Goal: Transaction & Acquisition: Purchase product/service

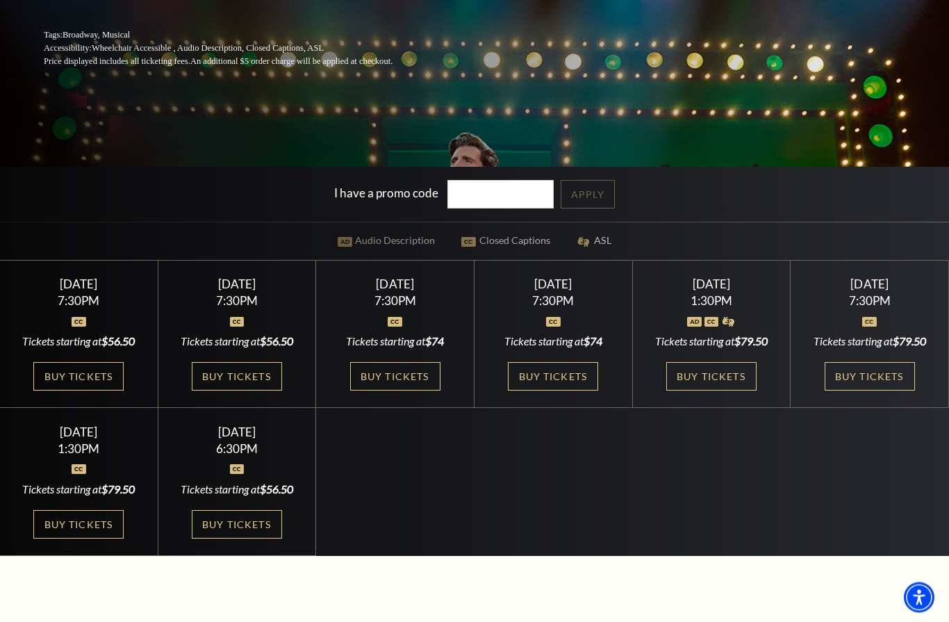
scroll to position [327, 0]
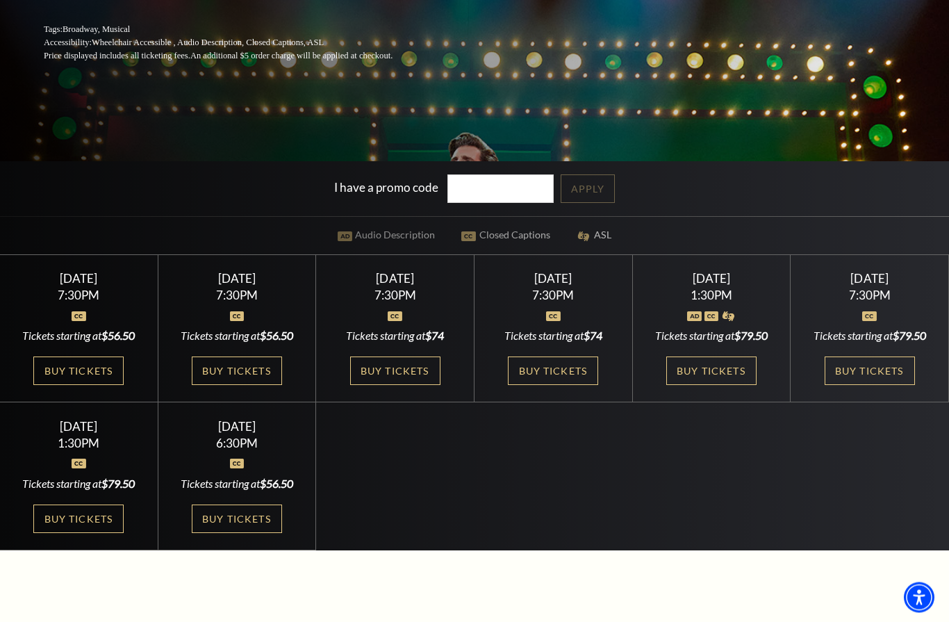
click at [275, 385] on link "Buy Tickets" at bounding box center [237, 371] width 90 height 28
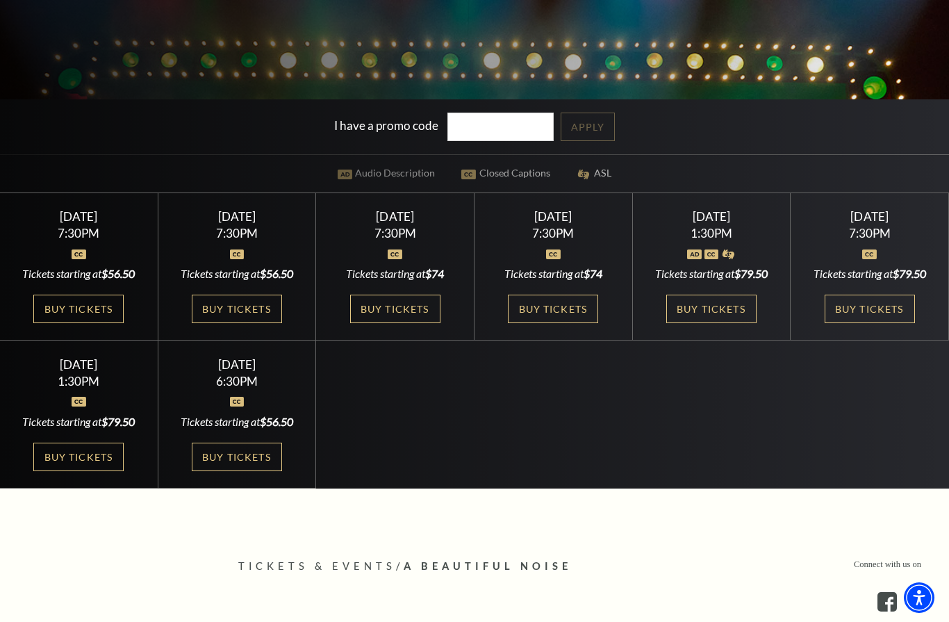
click at [403, 323] on link "Buy Tickets" at bounding box center [395, 308] width 90 height 28
click at [401, 323] on link "Buy Tickets" at bounding box center [395, 308] width 90 height 28
click at [574, 323] on link "Buy Tickets" at bounding box center [553, 308] width 90 height 28
click at [715, 323] on link "Buy Tickets" at bounding box center [711, 308] width 90 height 28
click at [872, 323] on link "Buy Tickets" at bounding box center [869, 308] width 90 height 28
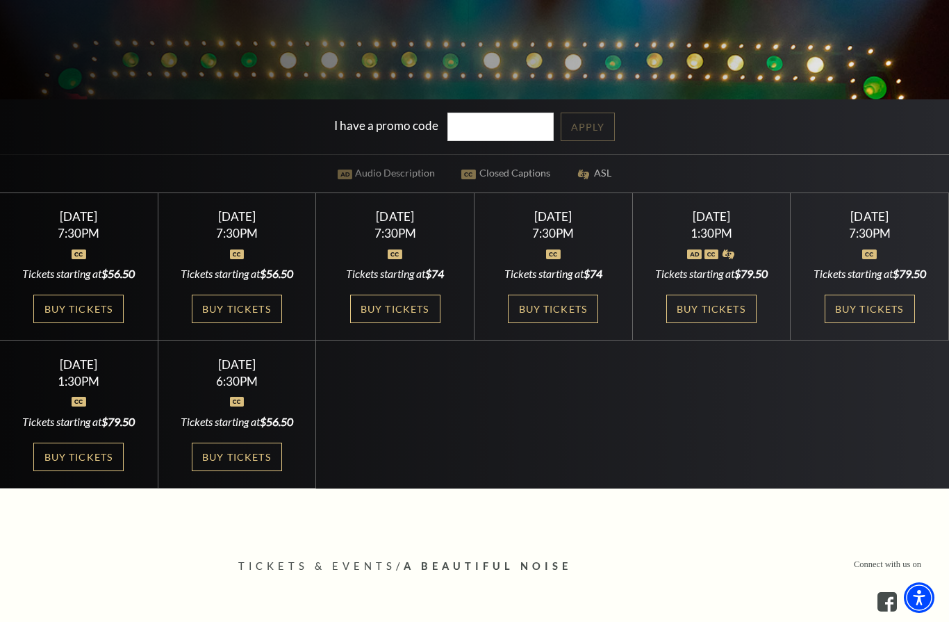
click at [93, 323] on link "Buy Tickets" at bounding box center [78, 308] width 90 height 28
click at [110, 323] on link "Buy Tickets" at bounding box center [78, 308] width 90 height 28
click at [258, 323] on link "Buy Tickets" at bounding box center [237, 308] width 90 height 28
click at [414, 323] on link "Buy Tickets" at bounding box center [395, 308] width 90 height 28
click at [430, 323] on link "Buy Tickets" at bounding box center [395, 308] width 90 height 28
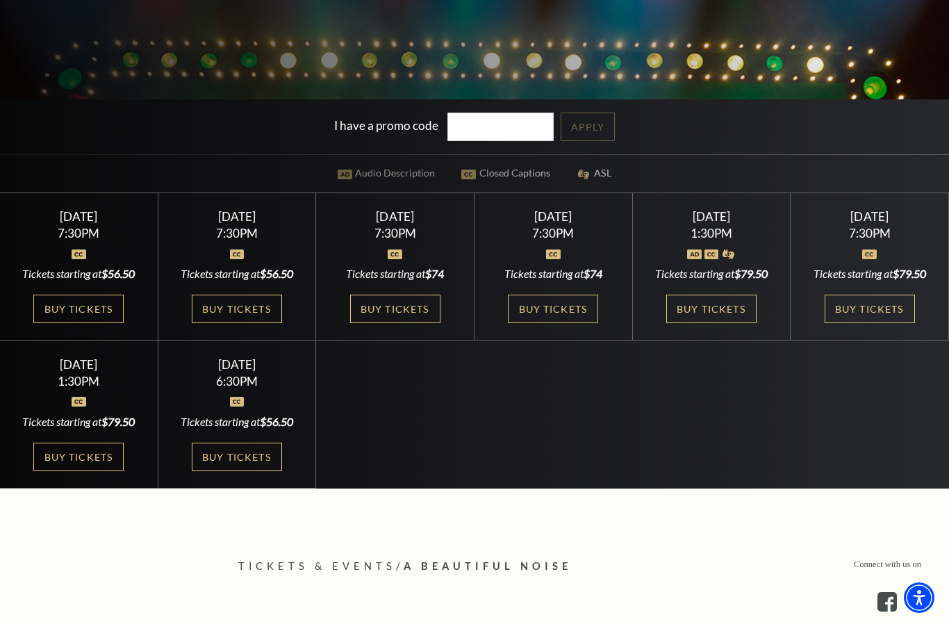
click at [570, 323] on link "Buy Tickets" at bounding box center [553, 308] width 90 height 28
click at [718, 323] on link "Buy Tickets" at bounding box center [711, 308] width 90 height 28
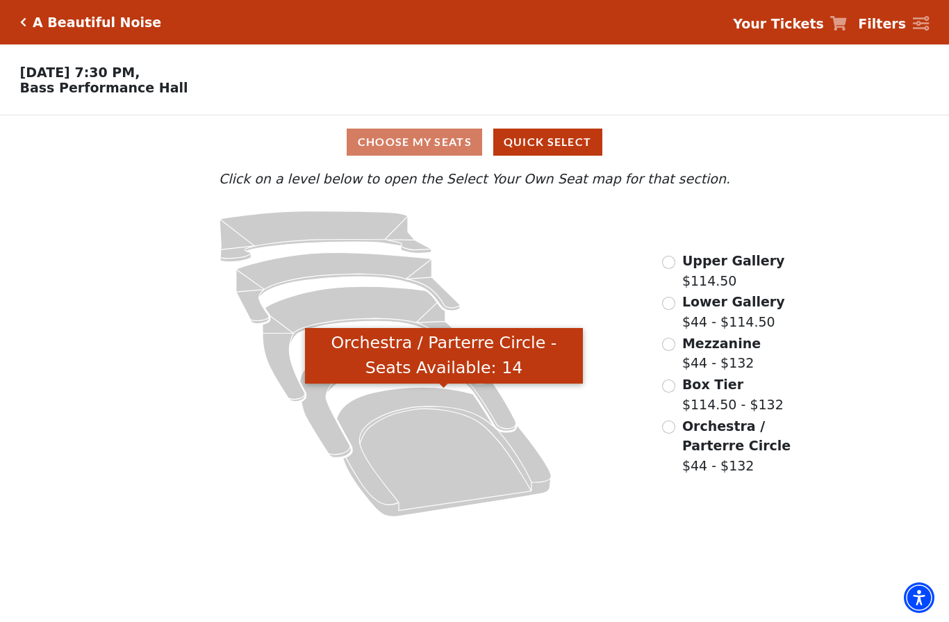
click at [451, 458] on icon "Orchestra / Parterre Circle - Seats Available: 14" at bounding box center [444, 451] width 215 height 129
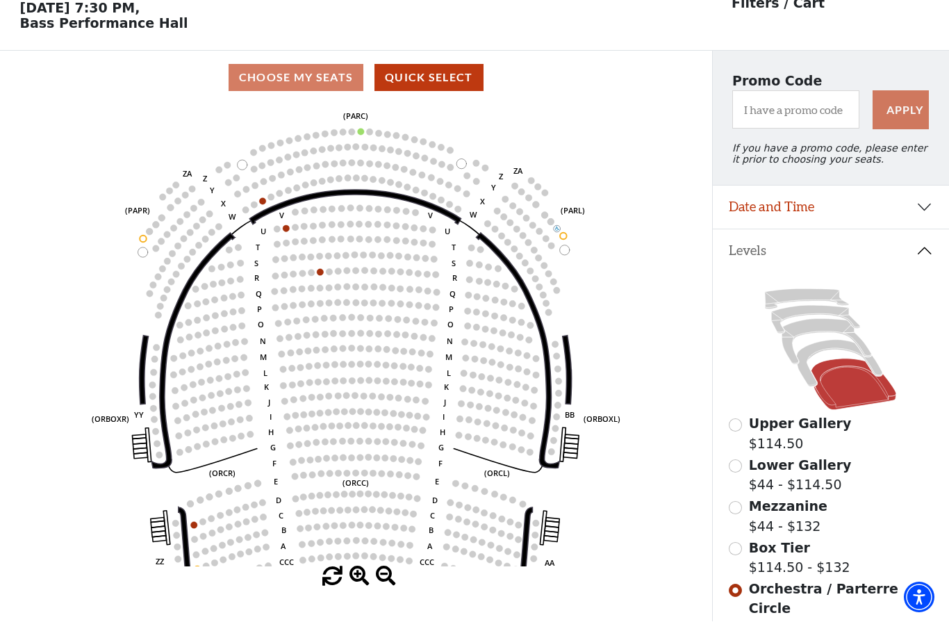
scroll to position [65, 0]
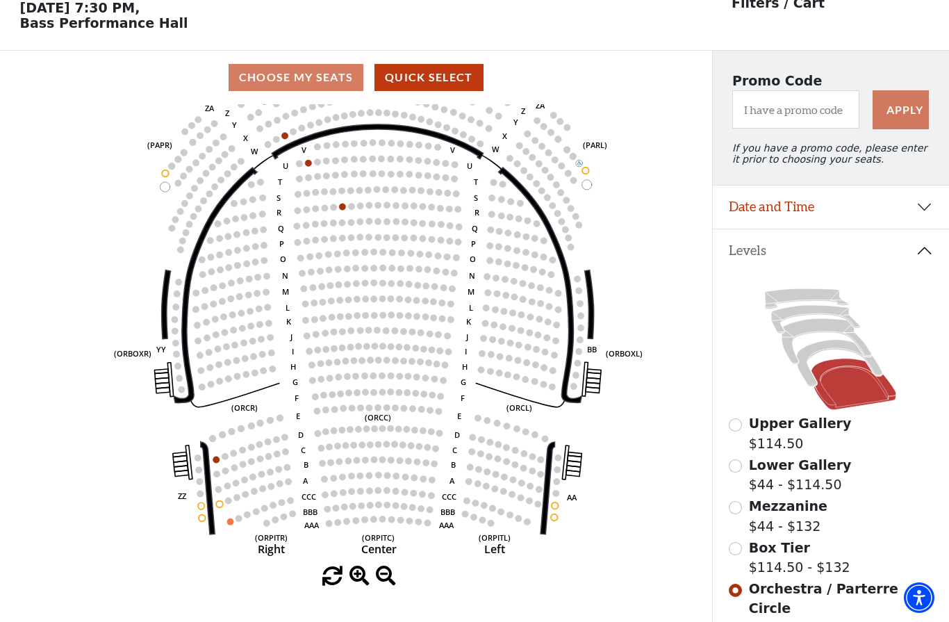
click at [305, 290] on circle at bounding box center [304, 288] width 7 height 7
click at [303, 292] on circle at bounding box center [304, 288] width 7 height 7
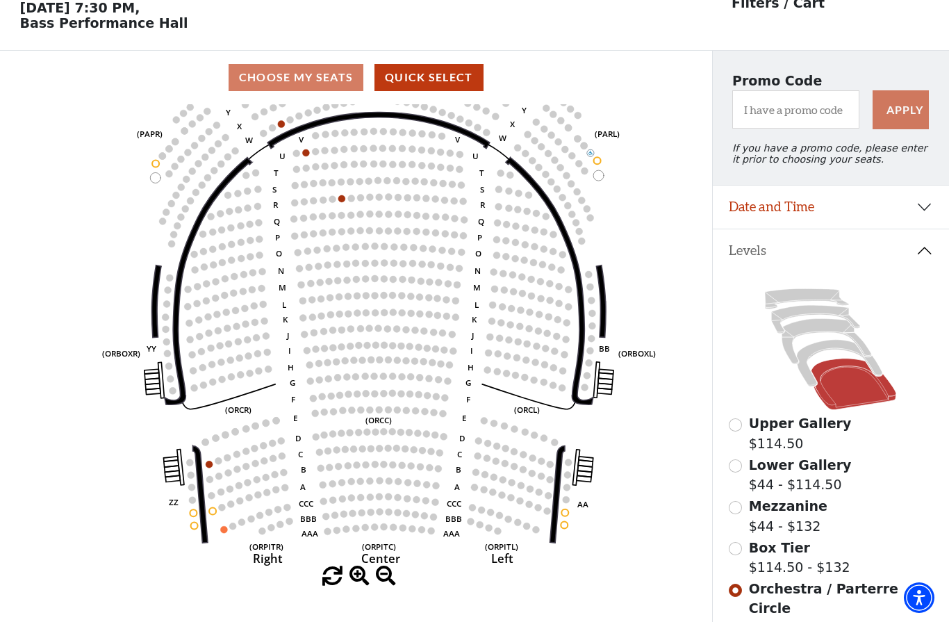
click at [299, 291] on icon "Left (ORPITL) Right (ORPITR) Center (ORPITC) ZZ AA YY BB ZA ZA (ORCL) (ORCR) (O…" at bounding box center [355, 335] width 640 height 462
click at [342, 199] on circle at bounding box center [341, 198] width 7 height 7
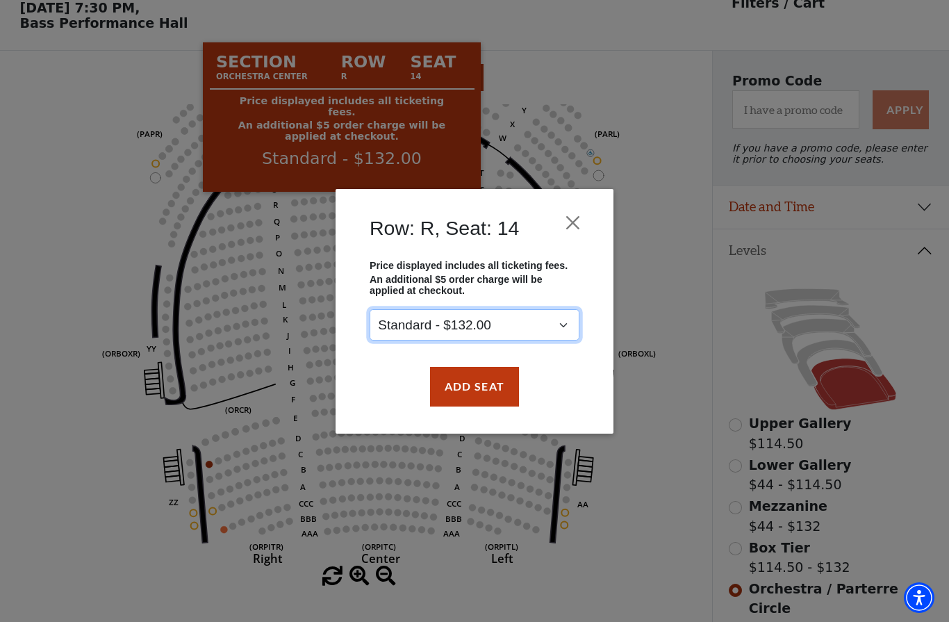
click at [565, 326] on select "Standard - $132.00" at bounding box center [474, 324] width 210 height 31
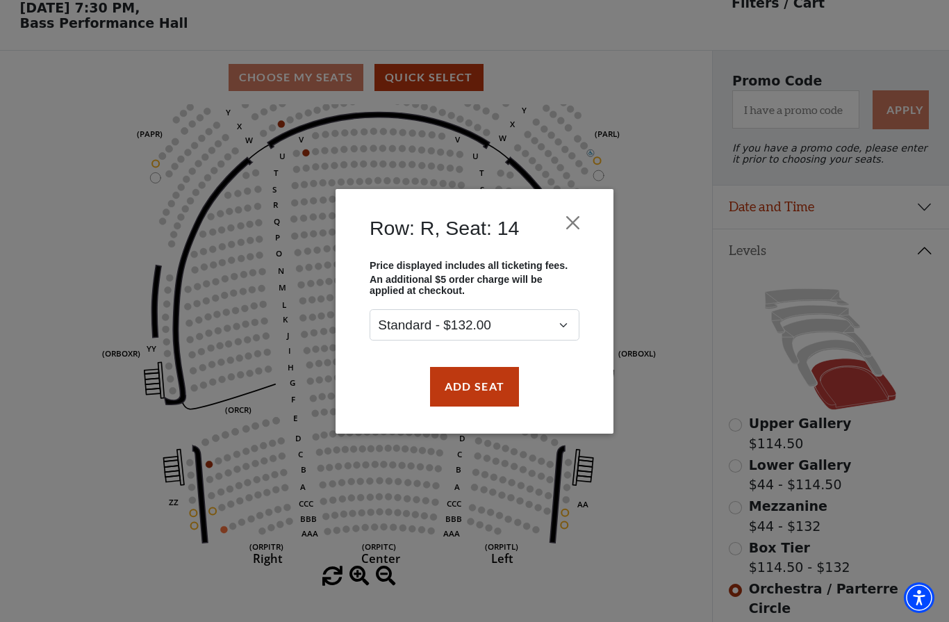
click at [572, 220] on button "Close" at bounding box center [573, 222] width 26 height 26
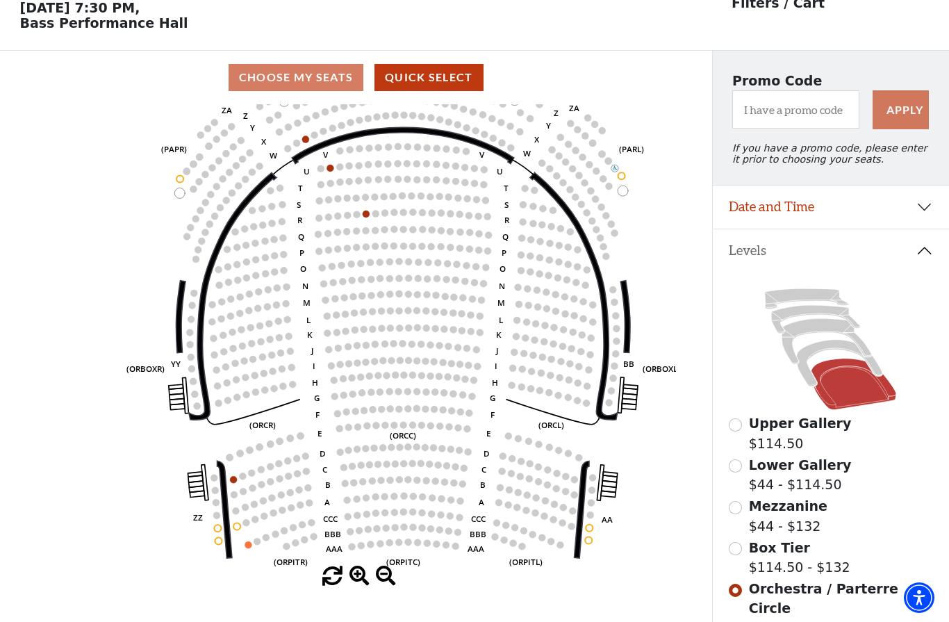
click at [328, 172] on circle at bounding box center [330, 168] width 7 height 7
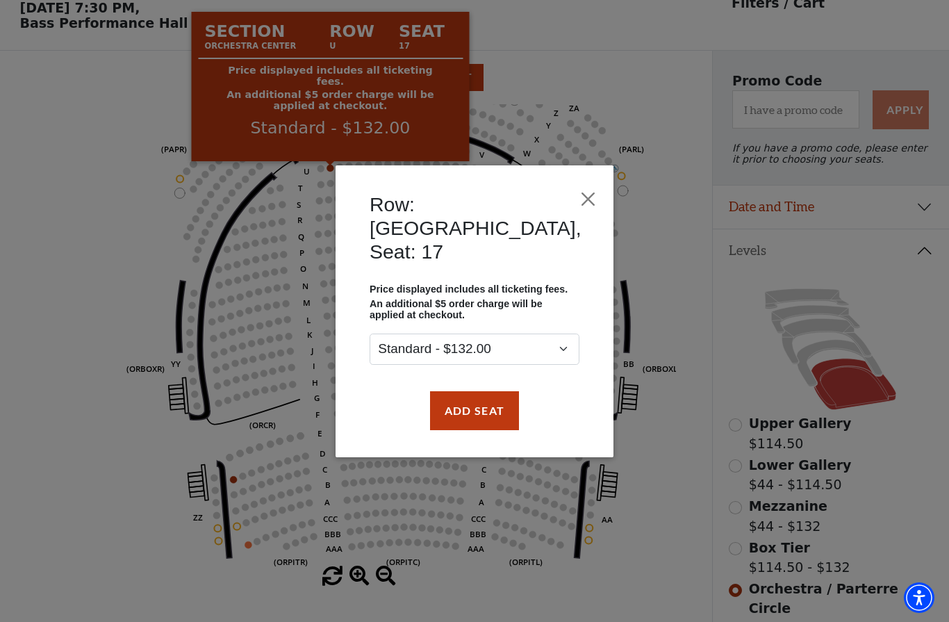
click at [90, 417] on div "Row: U, Seat: 17 Price displayed includes all ticketing fees. An additional $5 …" at bounding box center [474, 311] width 949 height 622
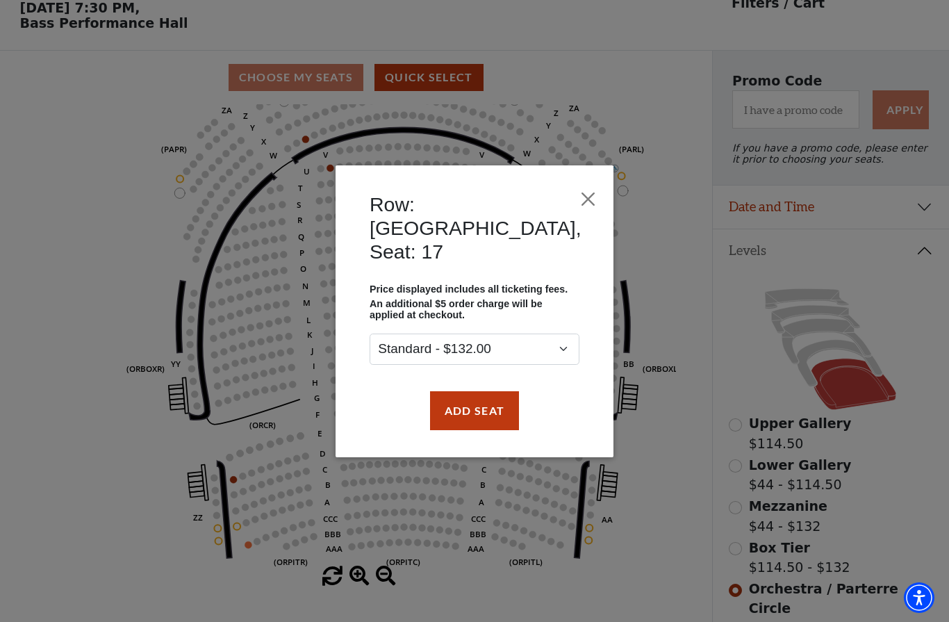
click at [581, 212] on button "Close" at bounding box center [587, 198] width 13 height 26
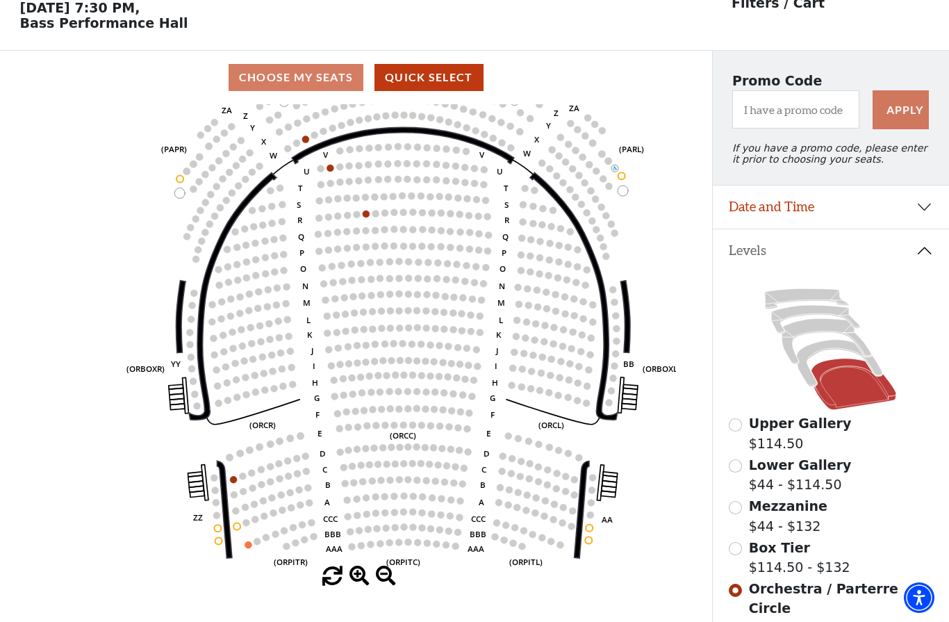
click at [435, 84] on button "Quick Select" at bounding box center [428, 77] width 109 height 27
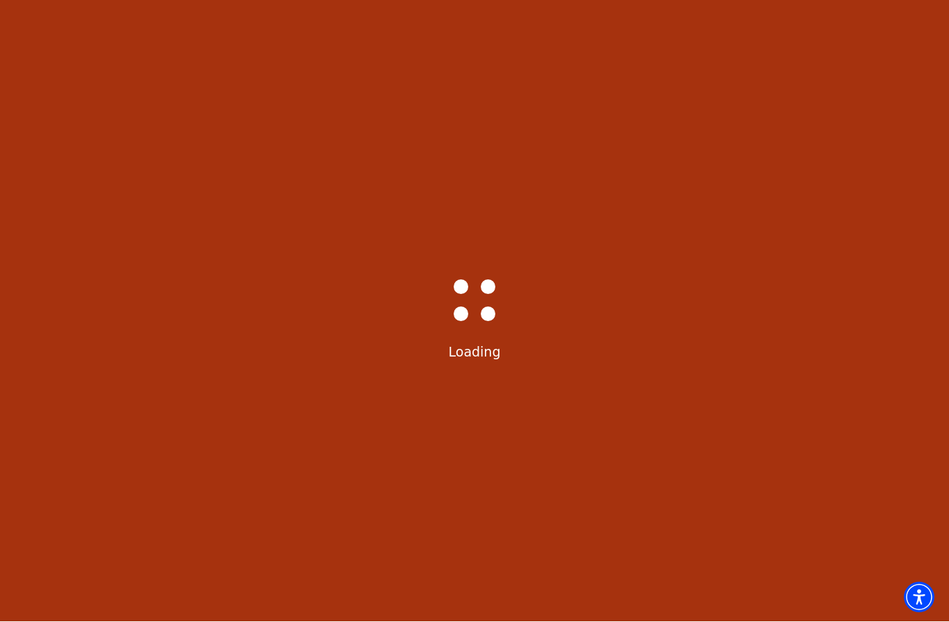
scroll to position [1, 0]
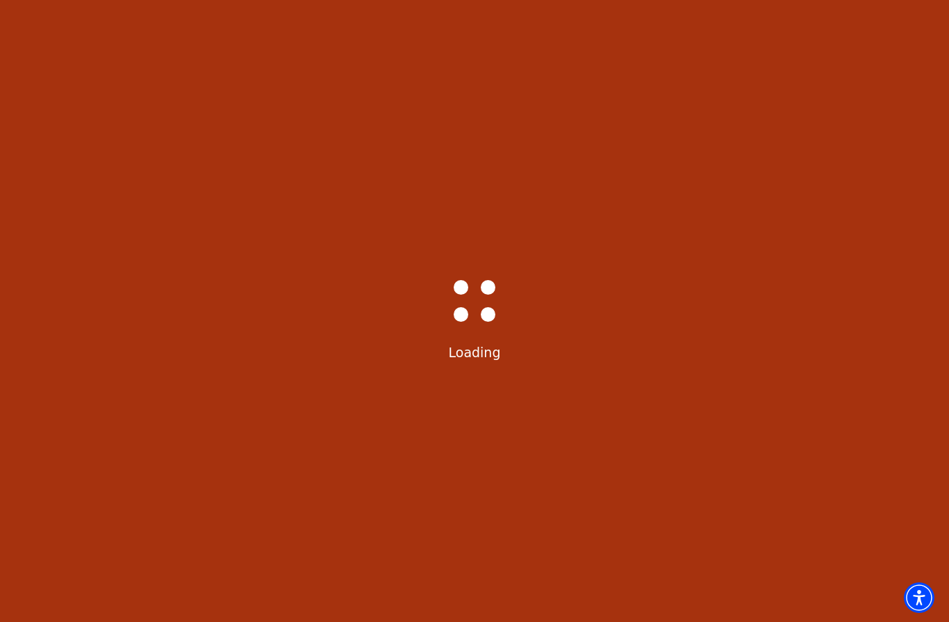
select select "6221"
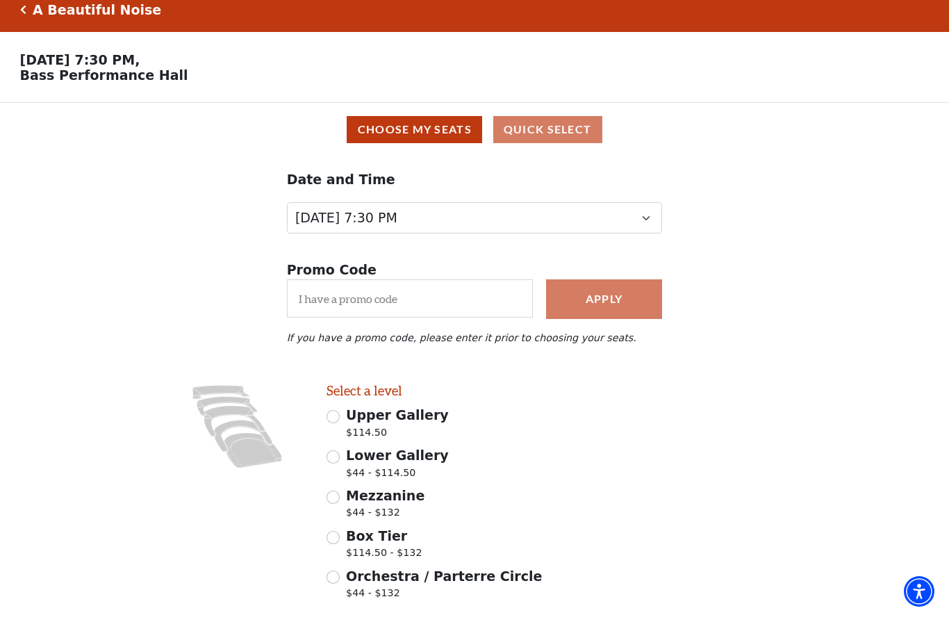
scroll to position [0, 0]
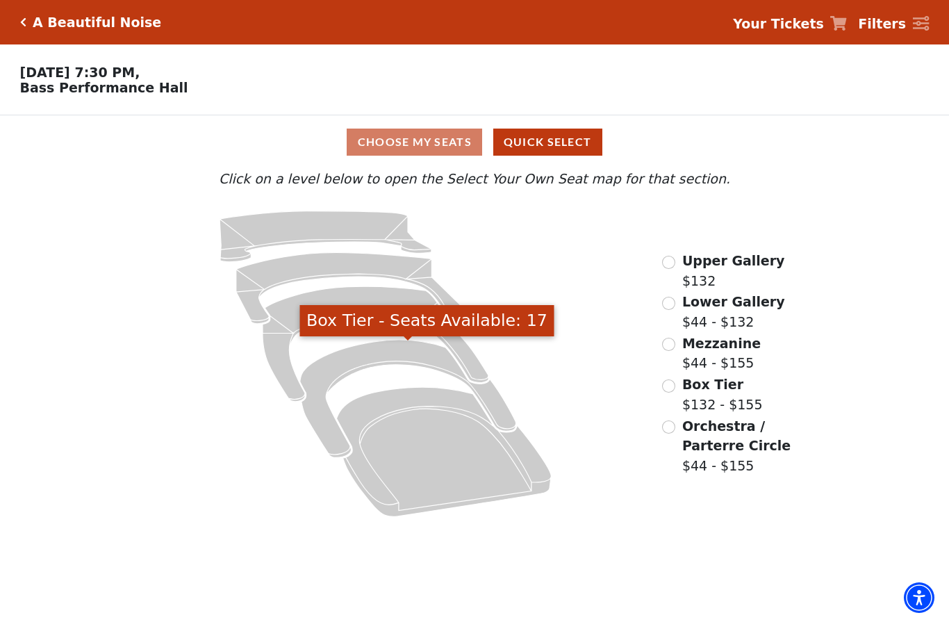
click at [399, 361] on icon "Box Tier - Seats Available: 17" at bounding box center [408, 398] width 216 height 117
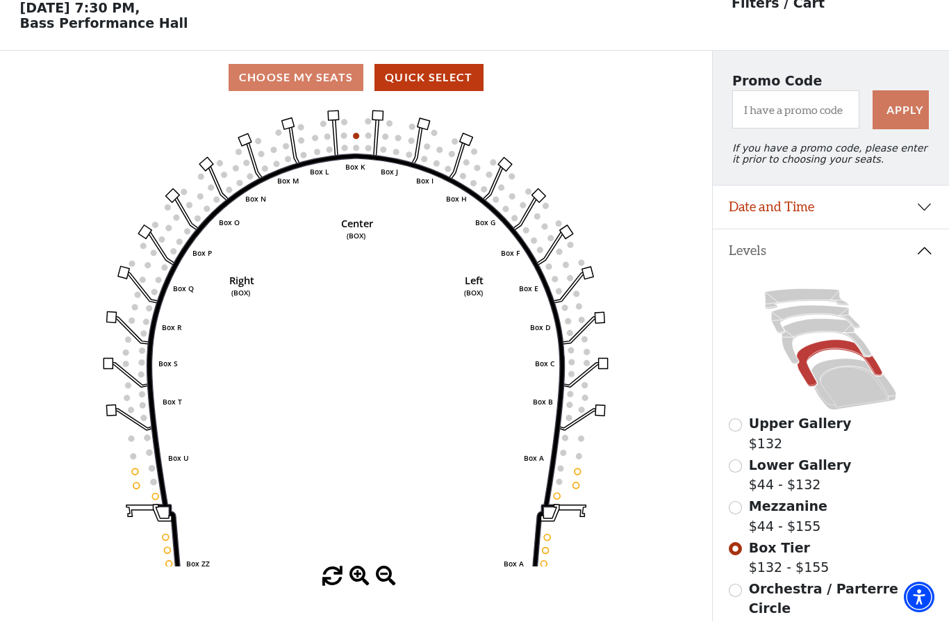
scroll to position [65, 0]
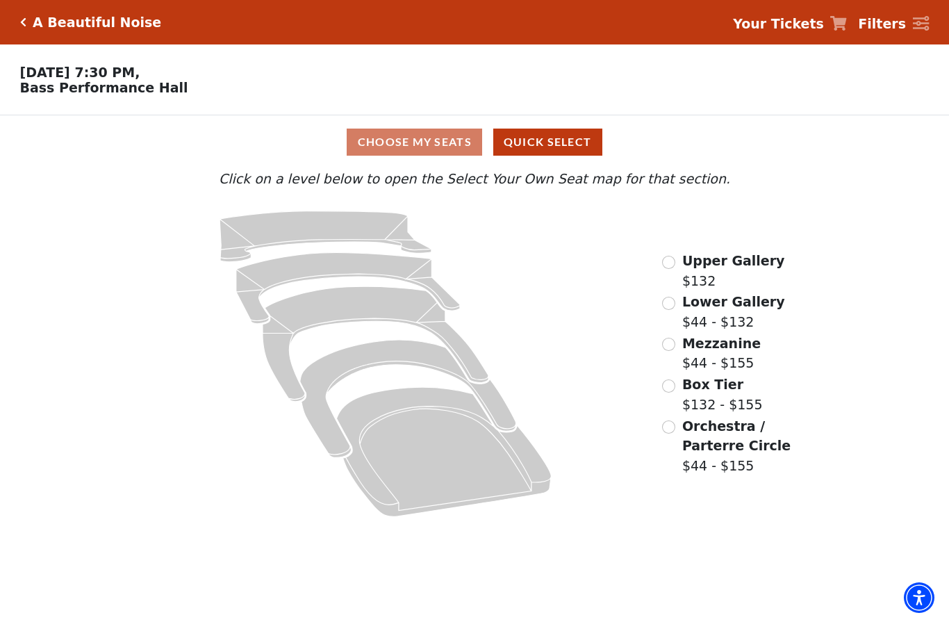
click at [426, 449] on icon at bounding box center [444, 451] width 215 height 129
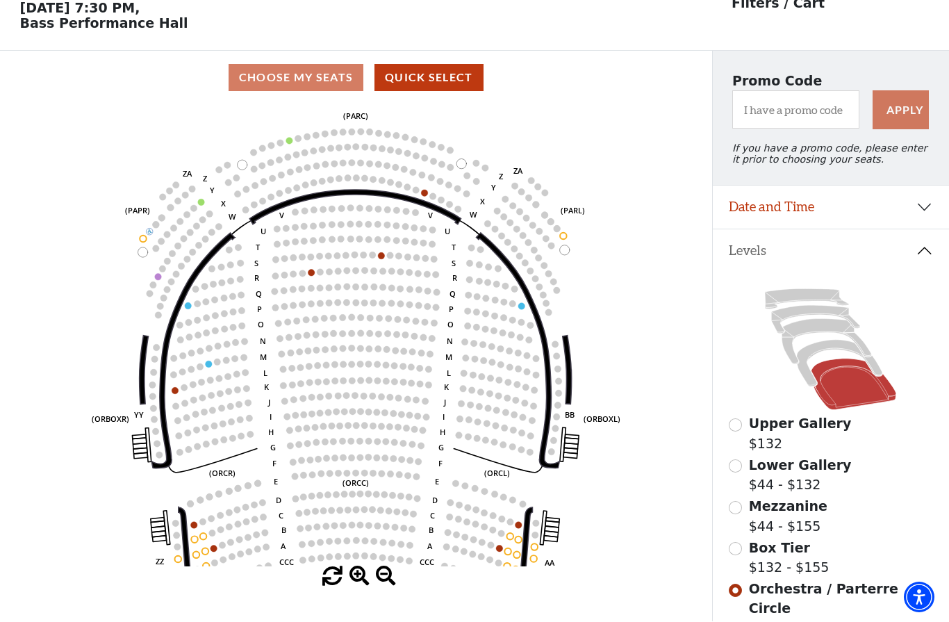
scroll to position [65, 0]
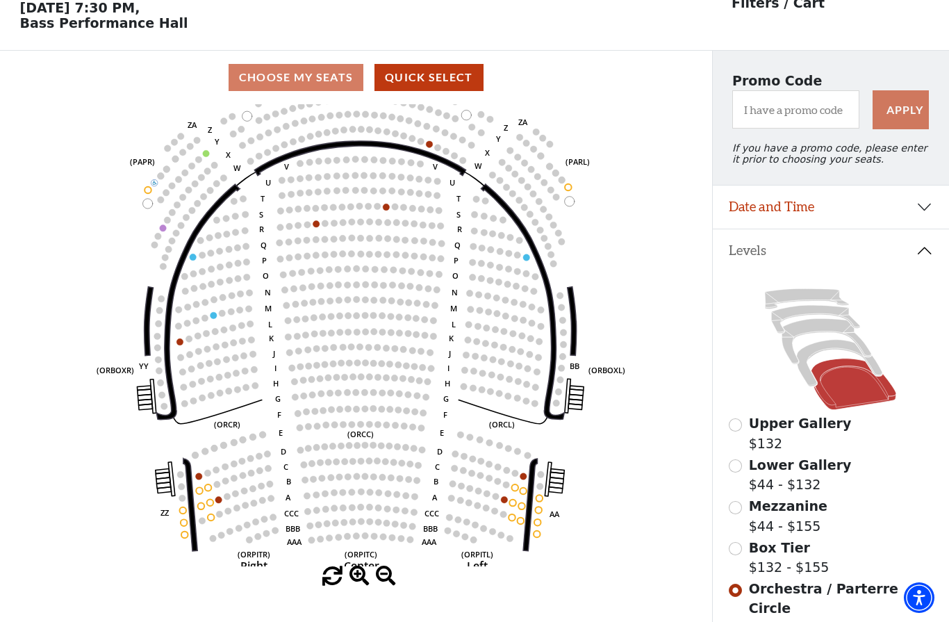
click at [319, 80] on div "Choose My Seats Quick Select" at bounding box center [356, 77] width 712 height 27
click at [290, 93] on div "Choose My Seats Quick Select" at bounding box center [356, 77] width 712 height 53
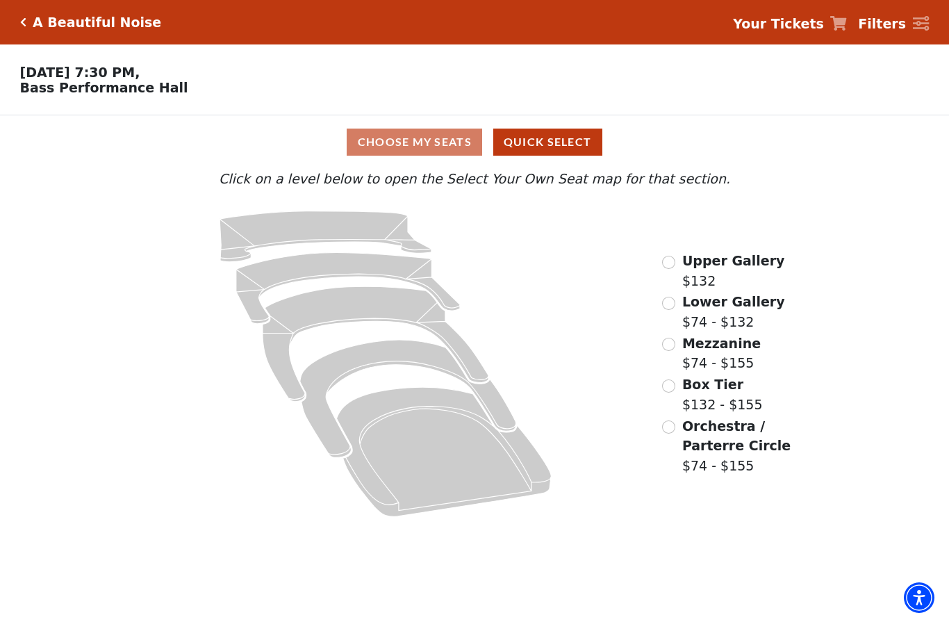
click at [430, 469] on icon "Orchestra / Parterre Circle - Seats Available: 42" at bounding box center [444, 451] width 215 height 129
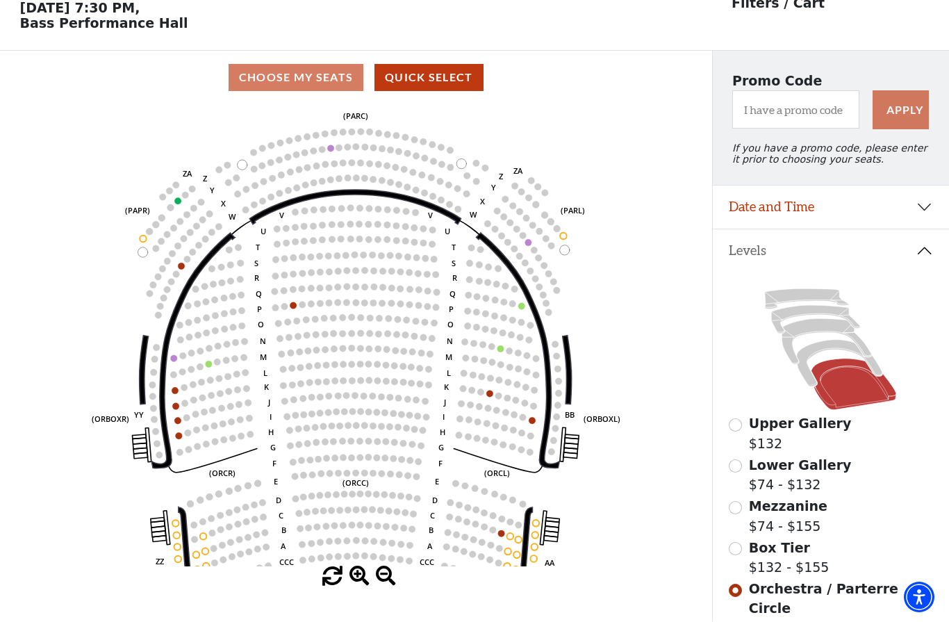
scroll to position [65, 0]
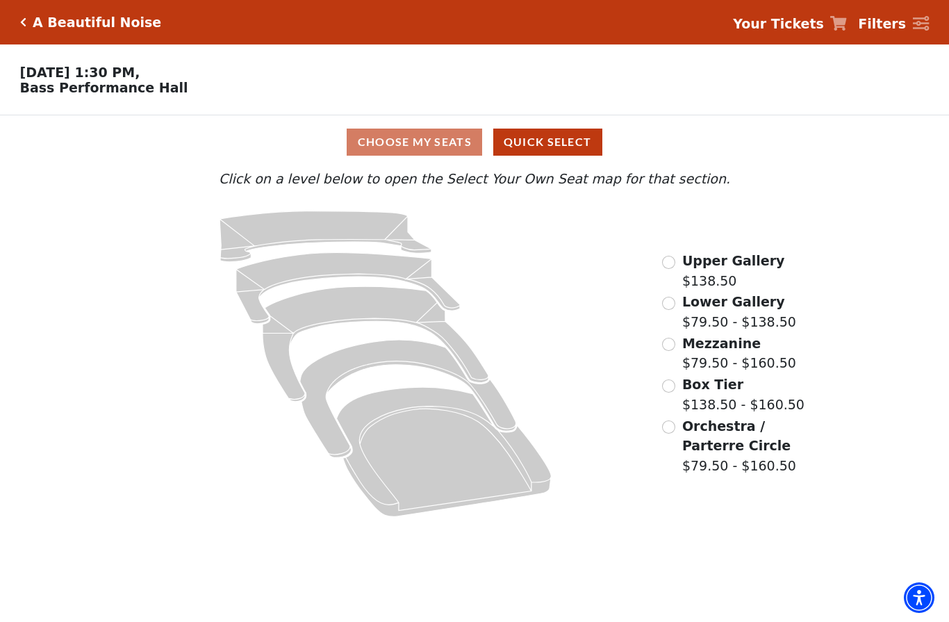
click at [436, 453] on icon at bounding box center [444, 451] width 215 height 129
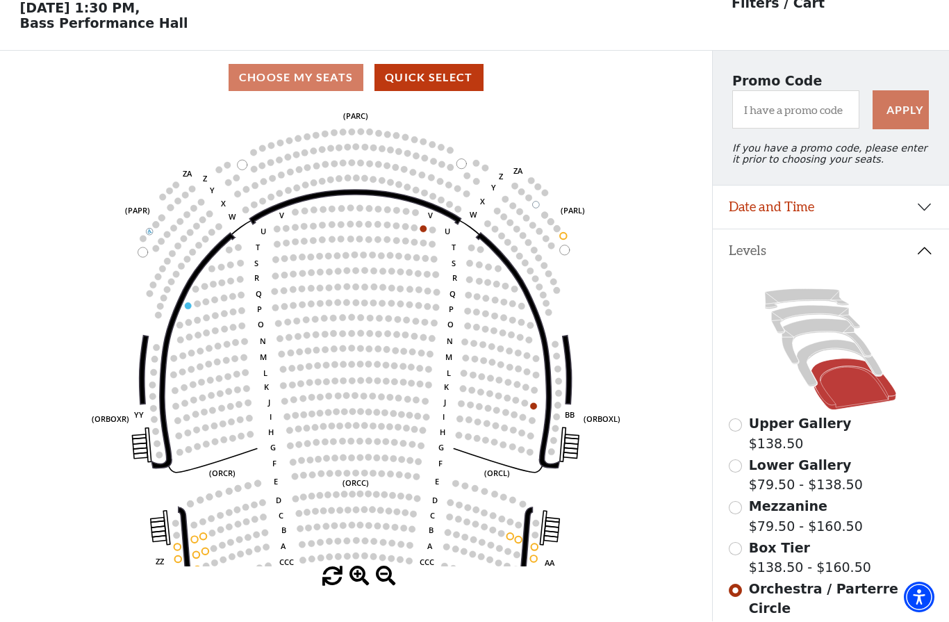
scroll to position [65, 0]
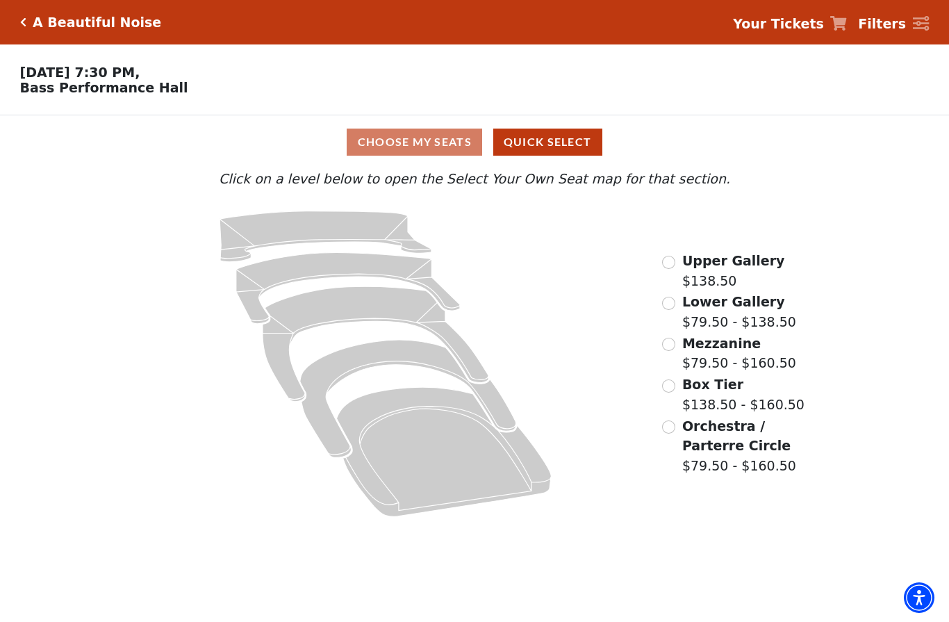
click at [439, 466] on icon at bounding box center [444, 451] width 215 height 129
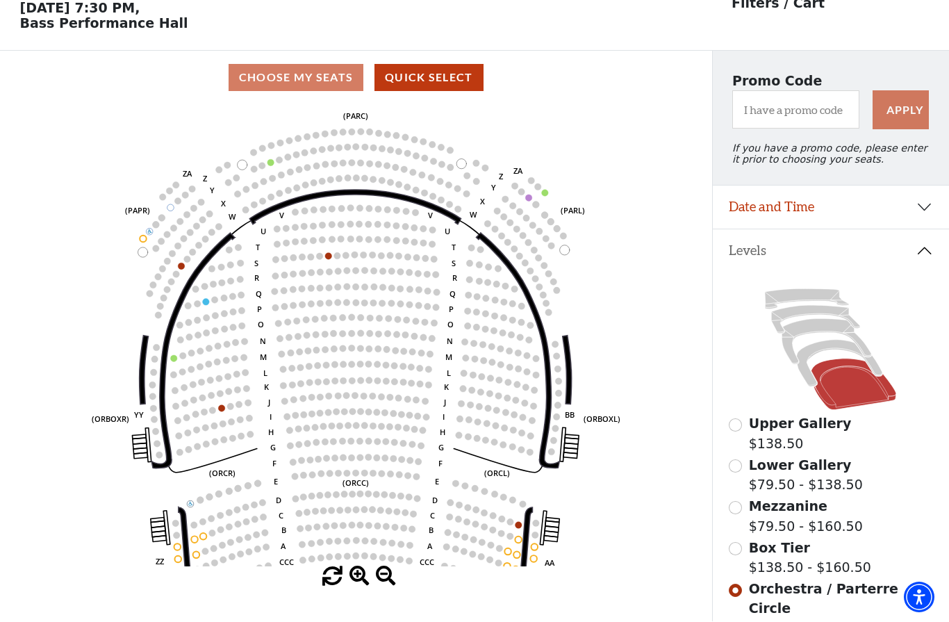
scroll to position [65, 0]
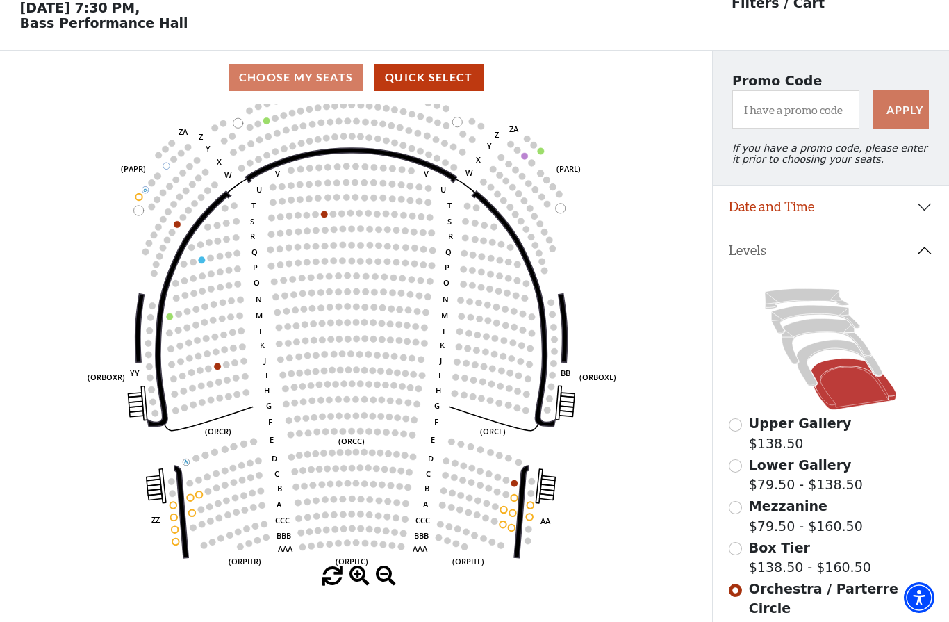
click at [443, 82] on button "Quick Select" at bounding box center [428, 77] width 109 height 27
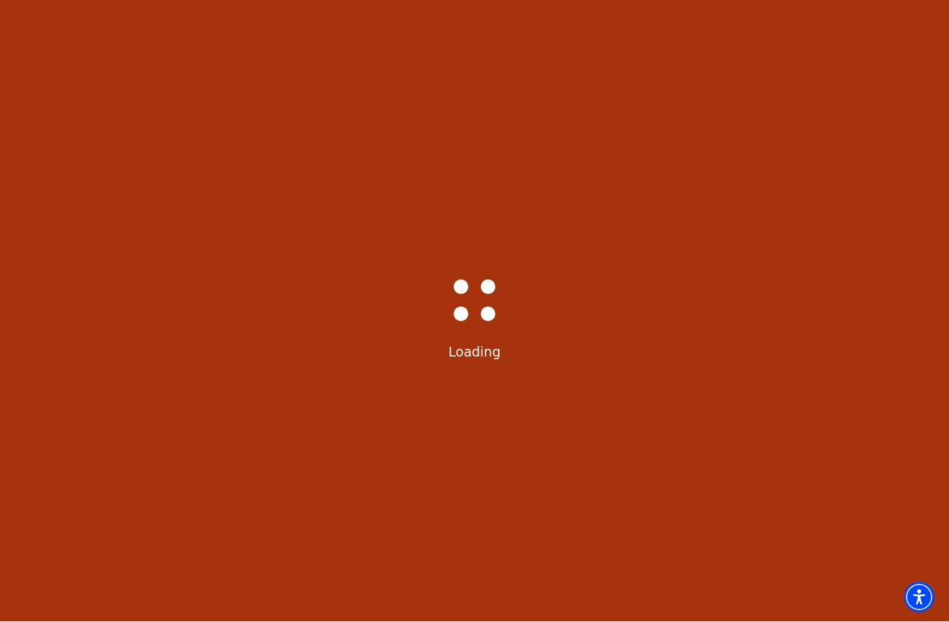
select select "6225"
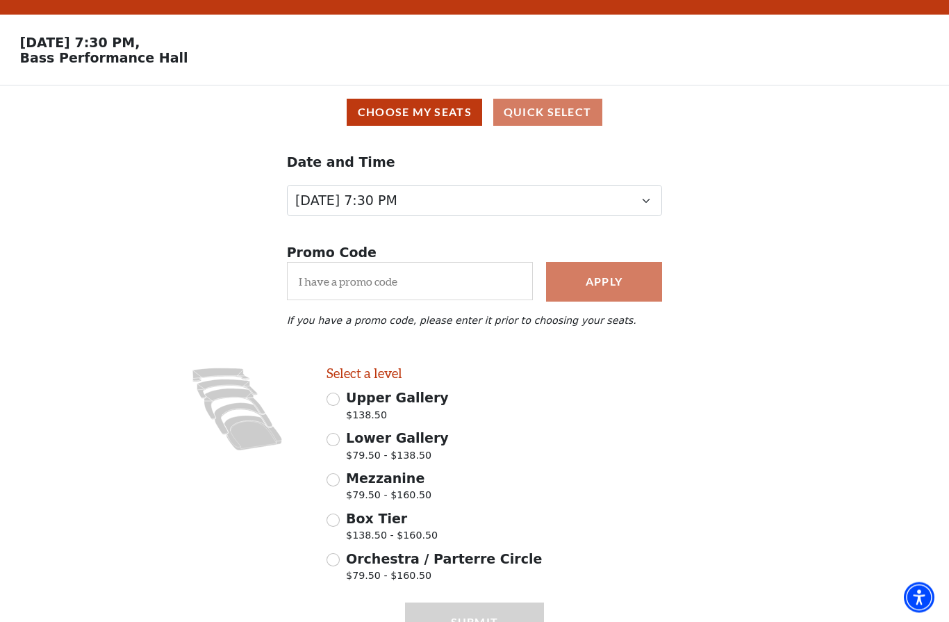
scroll to position [30, 0]
click at [334, 565] on input "Orchestra / Parterre Circle $79.50 - $160.50" at bounding box center [332, 559] width 13 height 13
radio input "true"
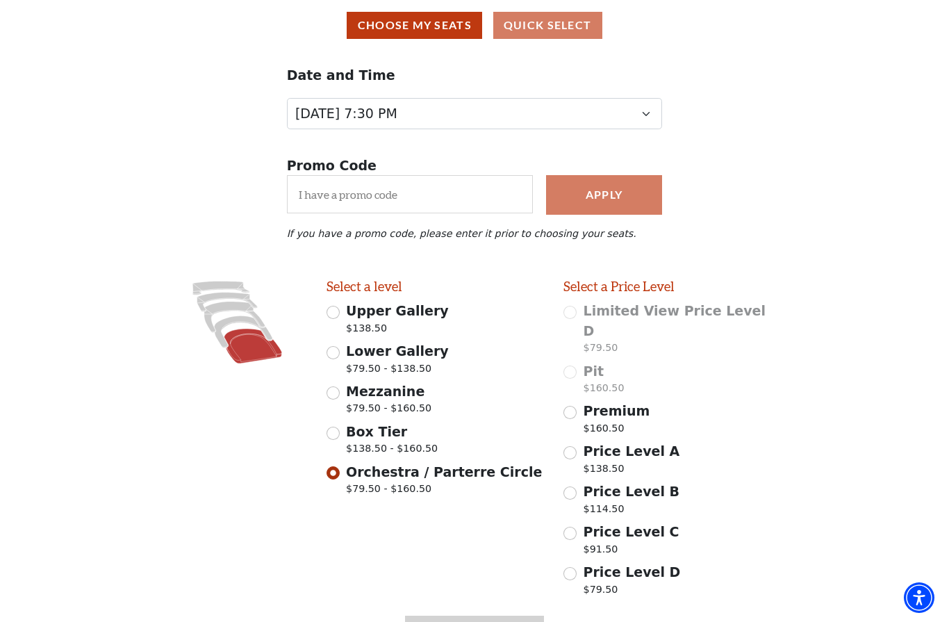
scroll to position [119, 0]
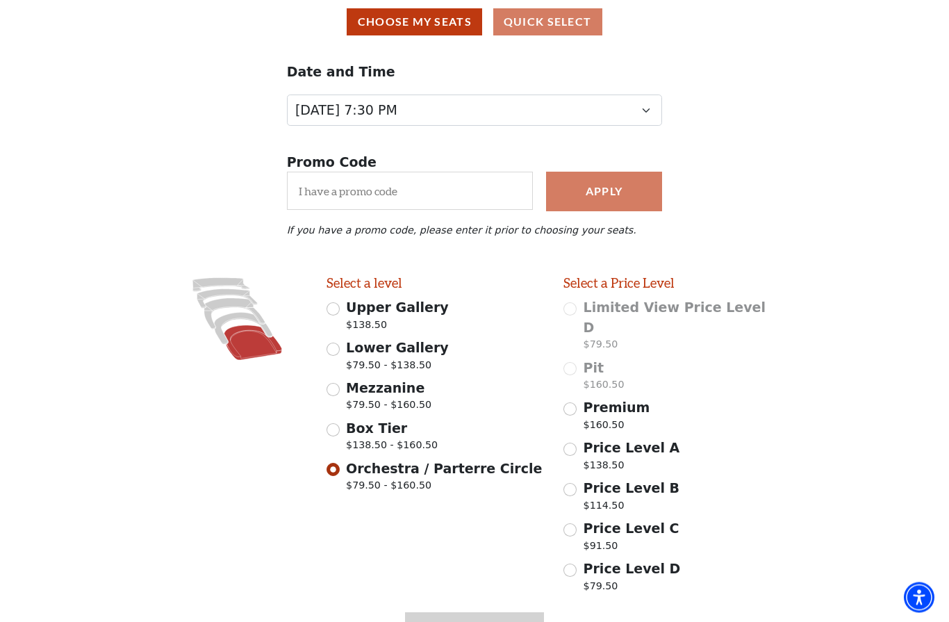
click at [574, 443] on input "Price Level A $138.50" at bounding box center [569, 449] width 13 height 13
radio input "true"
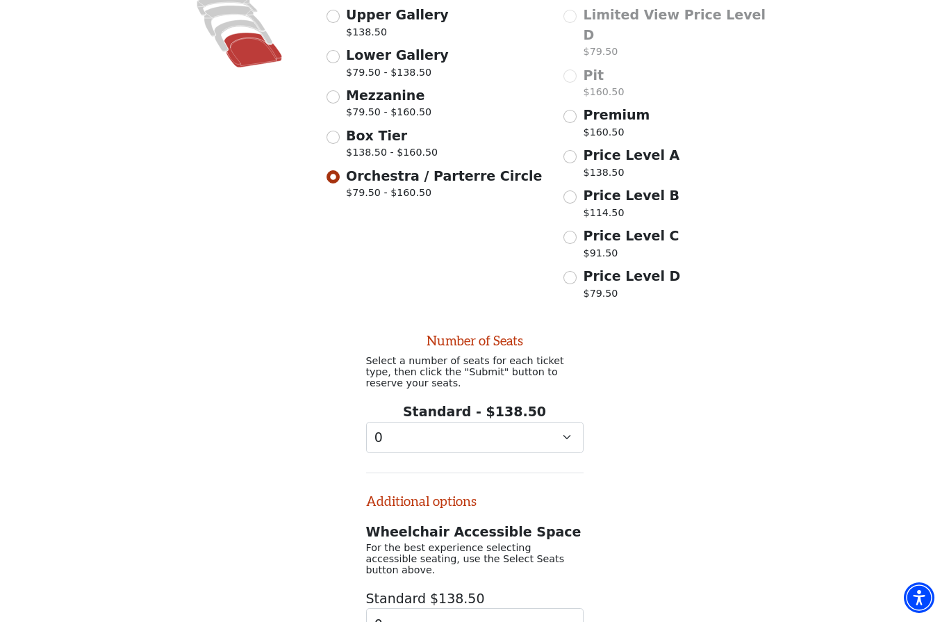
scroll to position [446, 0]
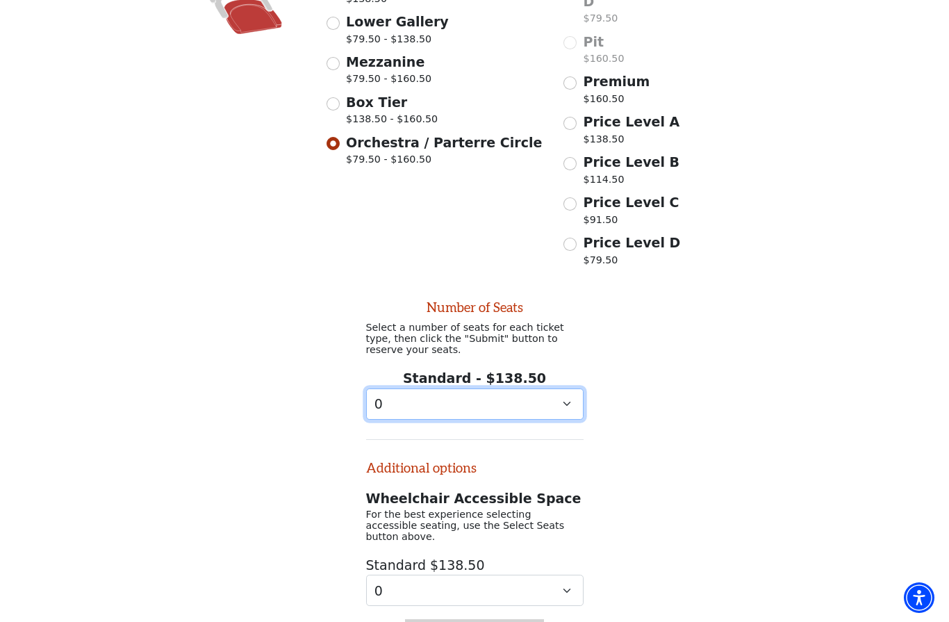
click at [571, 388] on select "0 1 2 3 4 5 6 7 8 9" at bounding box center [474, 403] width 217 height 31
select select "2"
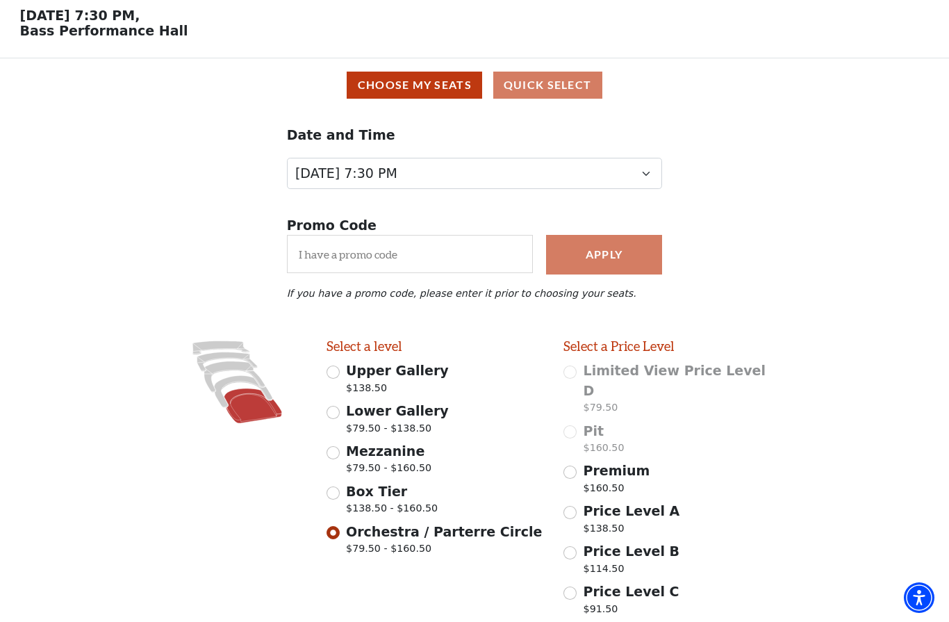
scroll to position [70, 0]
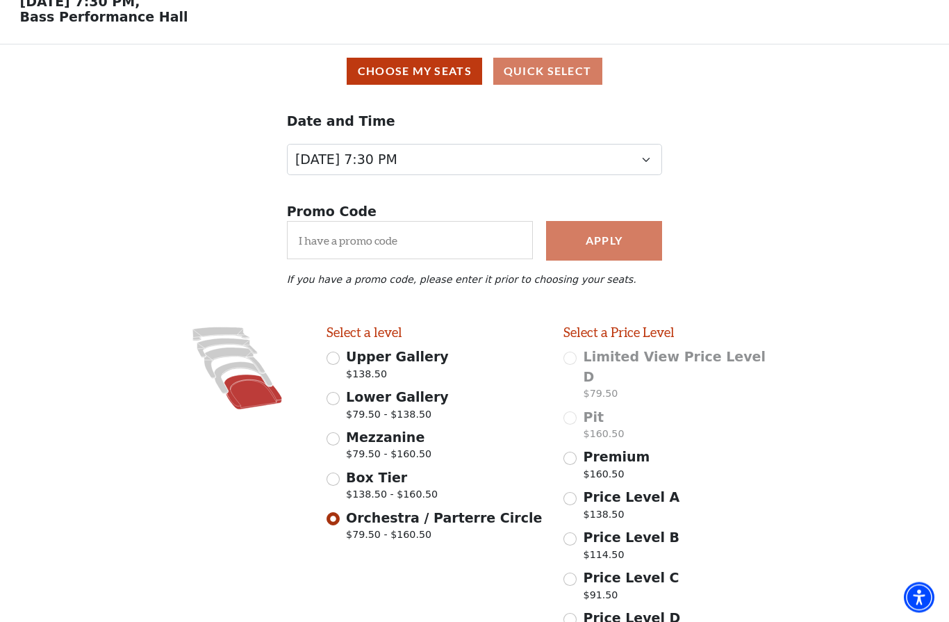
click at [245, 397] on icon at bounding box center [253, 392] width 58 height 35
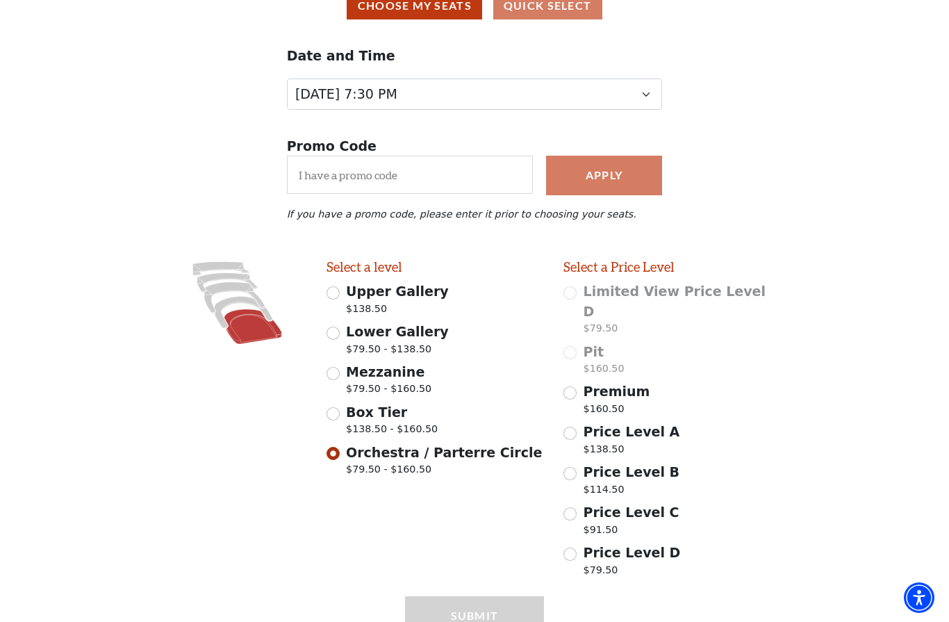
scroll to position [193, 0]
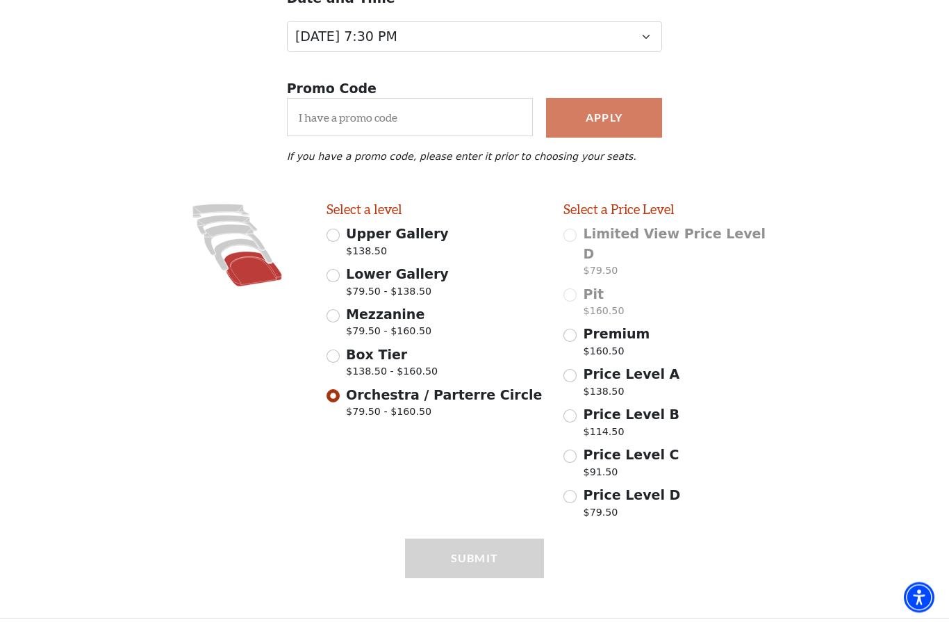
click at [568, 329] on input "Premium $160.50" at bounding box center [569, 335] width 13 height 13
radio input "true"
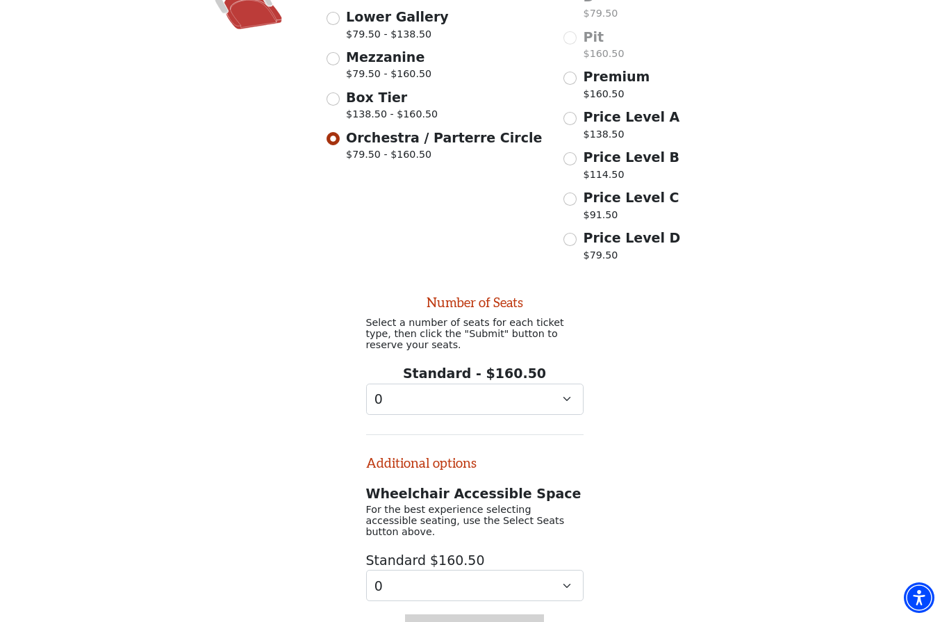
scroll to position [519, 0]
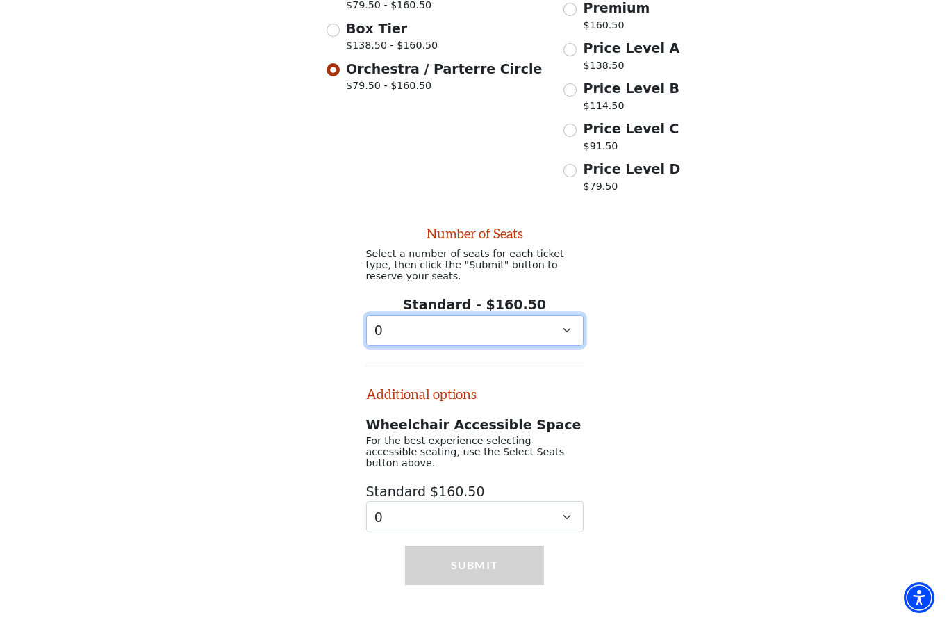
click at [569, 317] on select "0 1 2 3 4 5" at bounding box center [474, 330] width 217 height 31
select select "2"
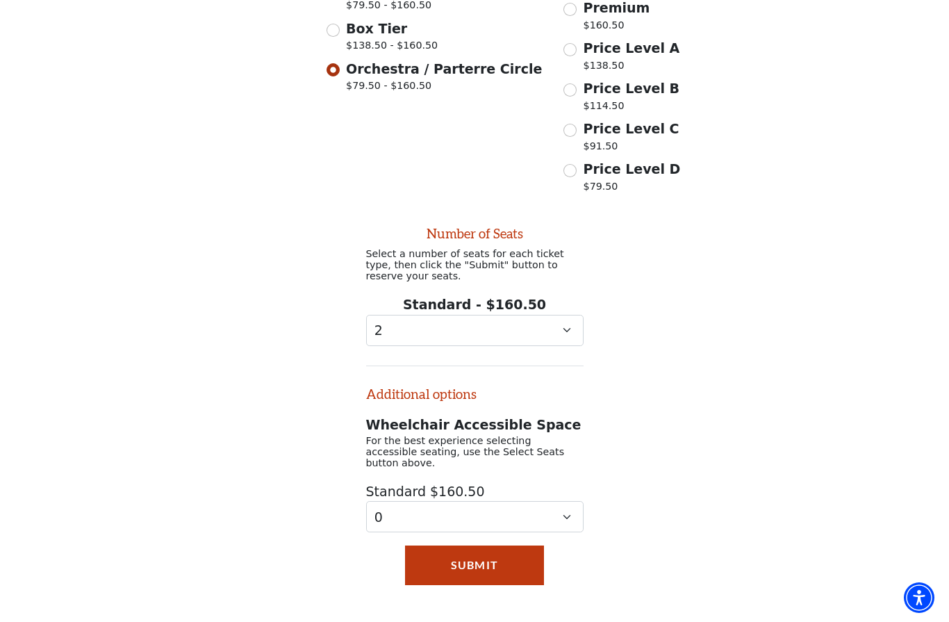
click at [490, 550] on button "Submit" at bounding box center [474, 564] width 138 height 39
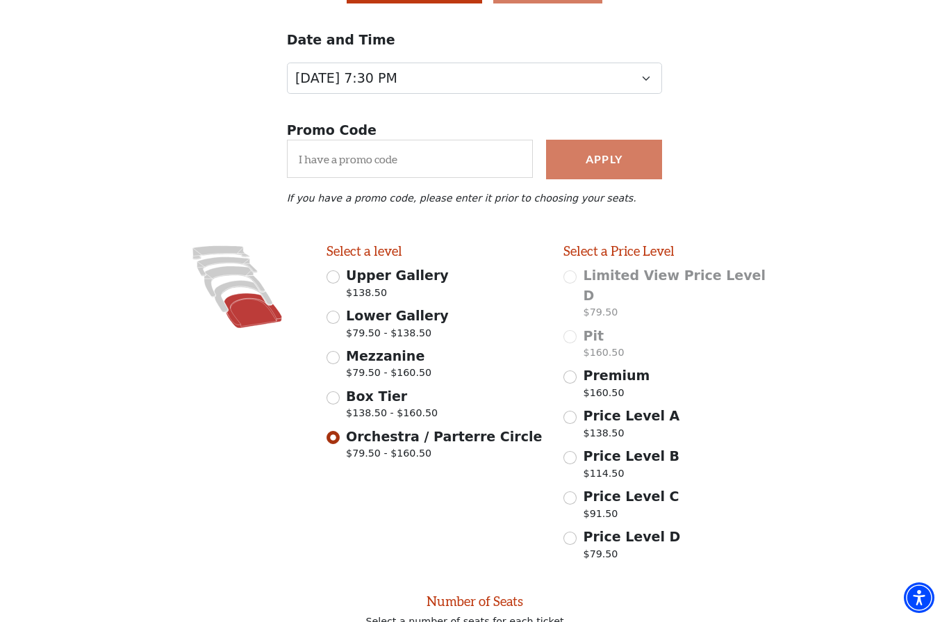
scroll to position [0, 0]
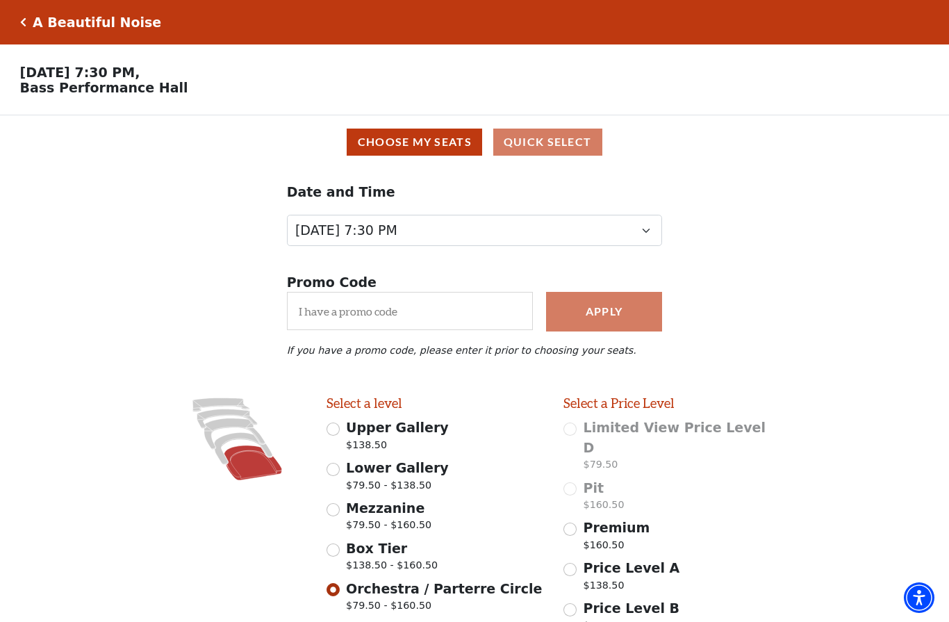
click at [424, 151] on button "Choose My Seats" at bounding box center [414, 141] width 135 height 27
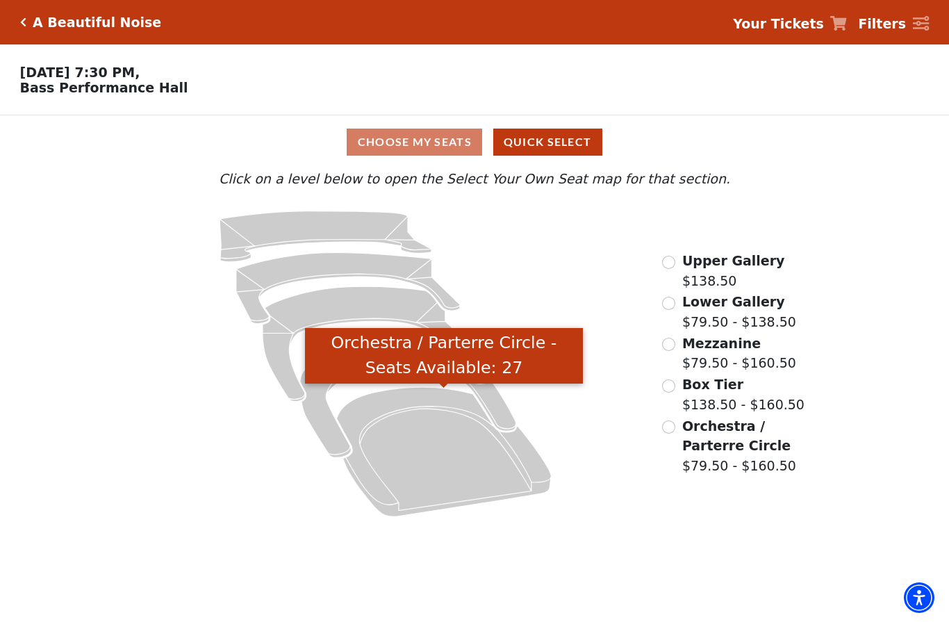
click at [451, 455] on icon "Orchestra / Parterre Circle - Seats Available: 27" at bounding box center [444, 451] width 215 height 129
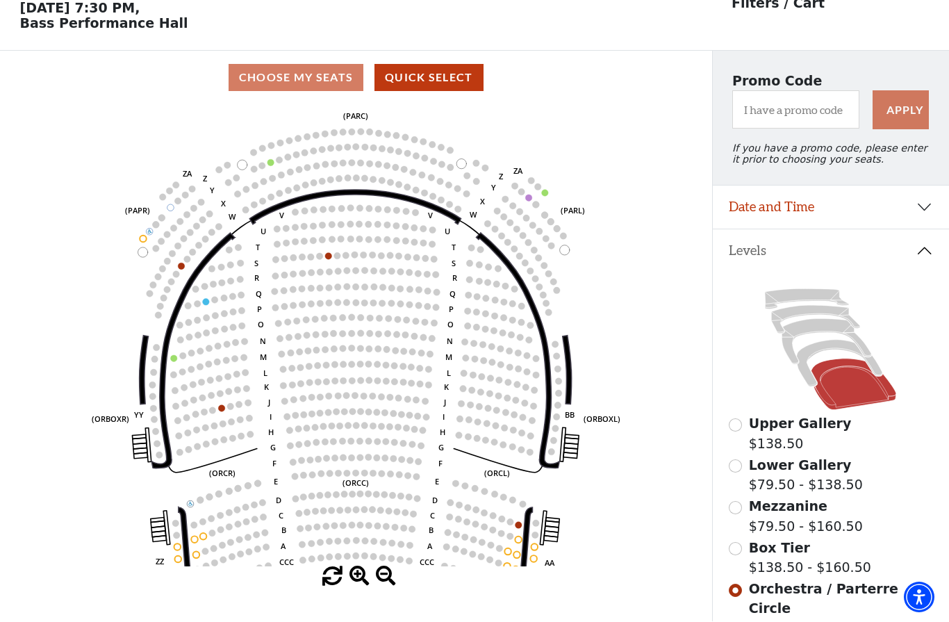
scroll to position [65, 0]
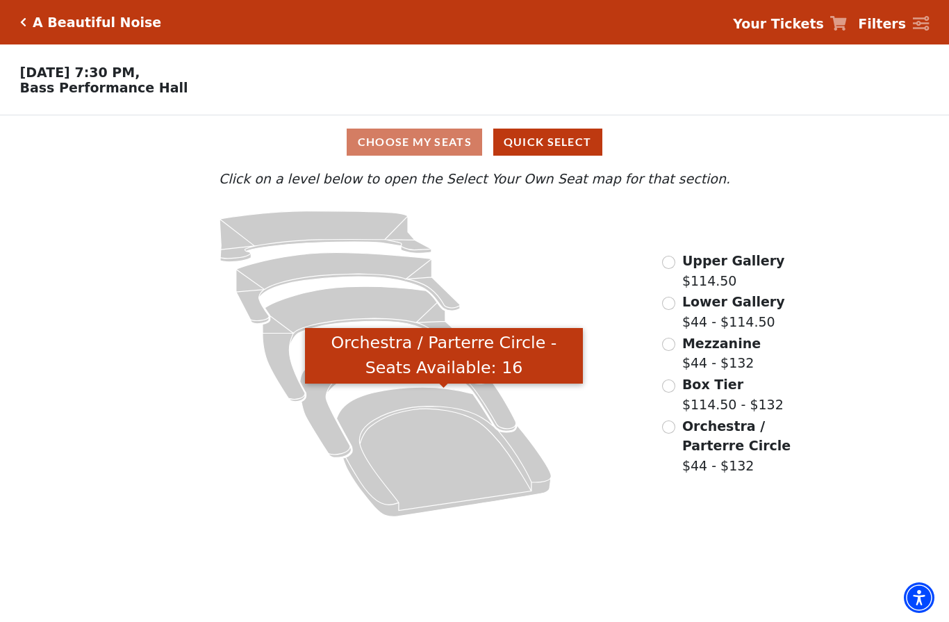
click at [435, 463] on icon "Orchestra / Parterre Circle - Seats Available: 16" at bounding box center [444, 451] width 215 height 129
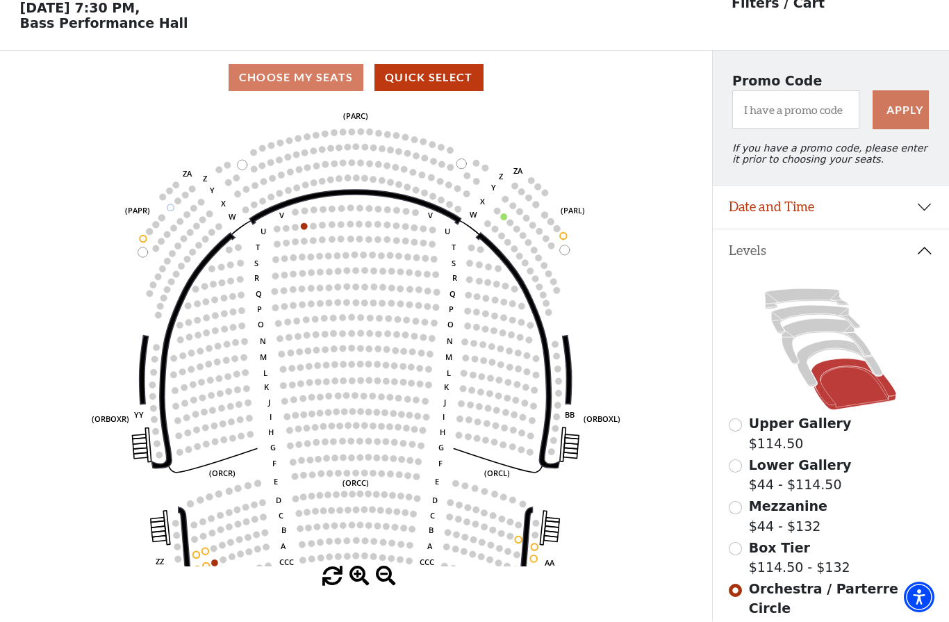
scroll to position [65, 0]
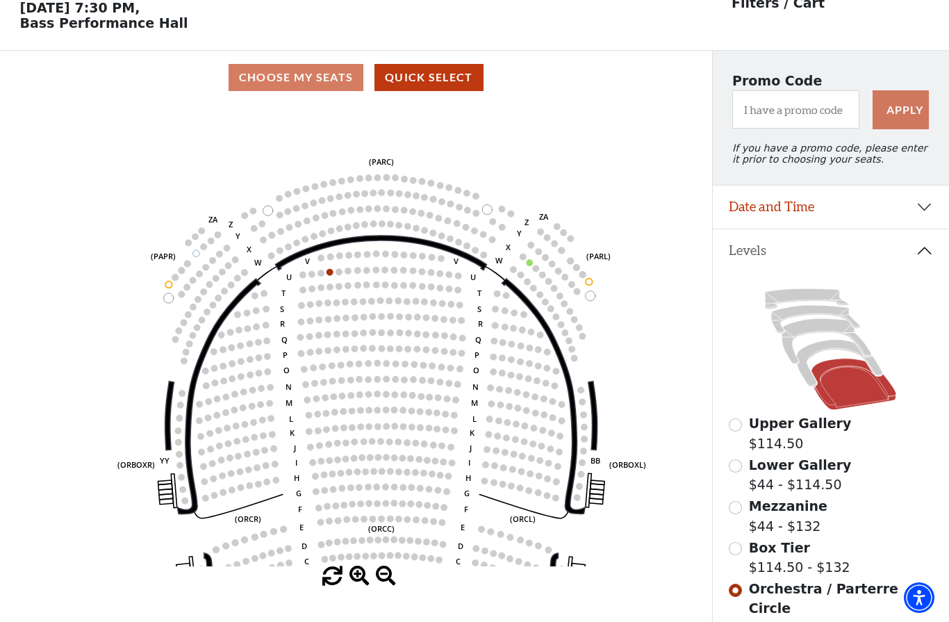
click at [375, 203] on icon "Left (ORPITL) Right (ORPITR) Center (ORPITC) ZZ AA YY BB ZA ZA (ORCL) (ORCR) (O…" at bounding box center [355, 335] width 640 height 462
click at [825, 351] on icon at bounding box center [839, 363] width 85 height 47
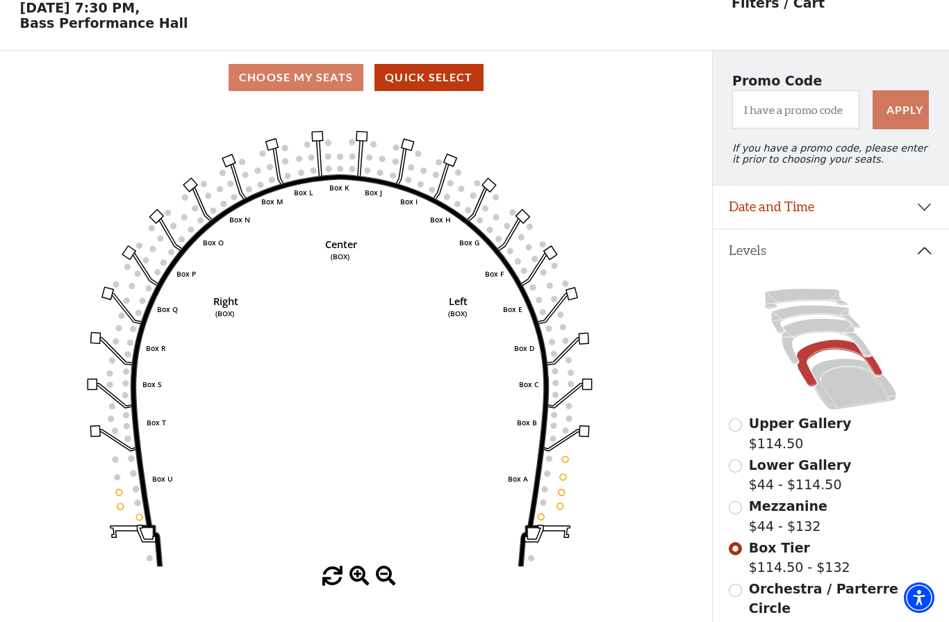
click at [315, 140] on rect at bounding box center [317, 136] width 11 height 10
click at [301, 172] on circle at bounding box center [301, 172] width 6 height 6
click at [563, 465] on icon "Left (BOX) Right (BOX) Center (BOX) Box ZZ Box U Box T Box S Box R Box Q Box P …" at bounding box center [355, 335] width 640 height 462
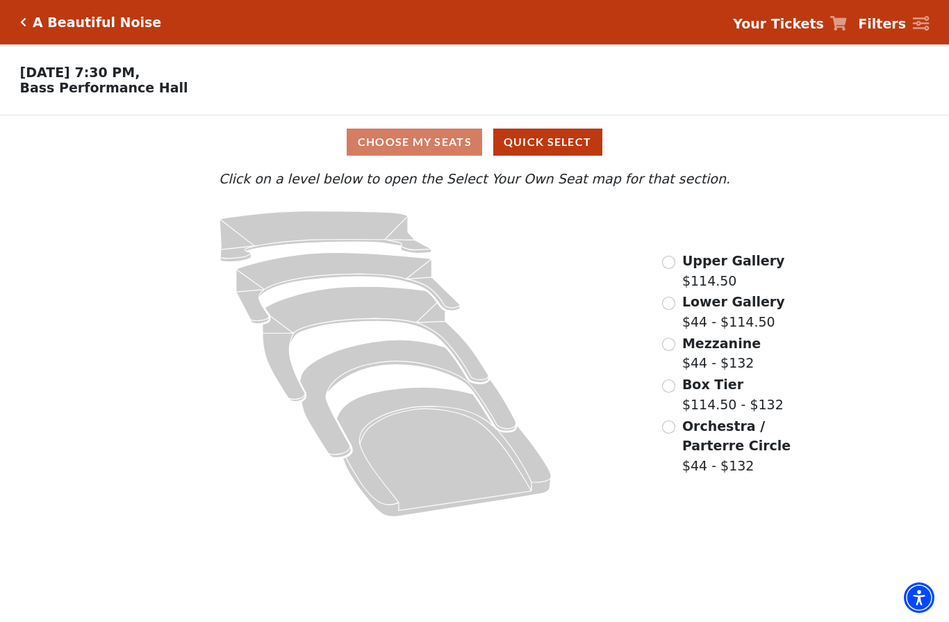
click at [424, 451] on icon "Orchestra / Parterre Circle - Seats Available: 16" at bounding box center [444, 451] width 215 height 129
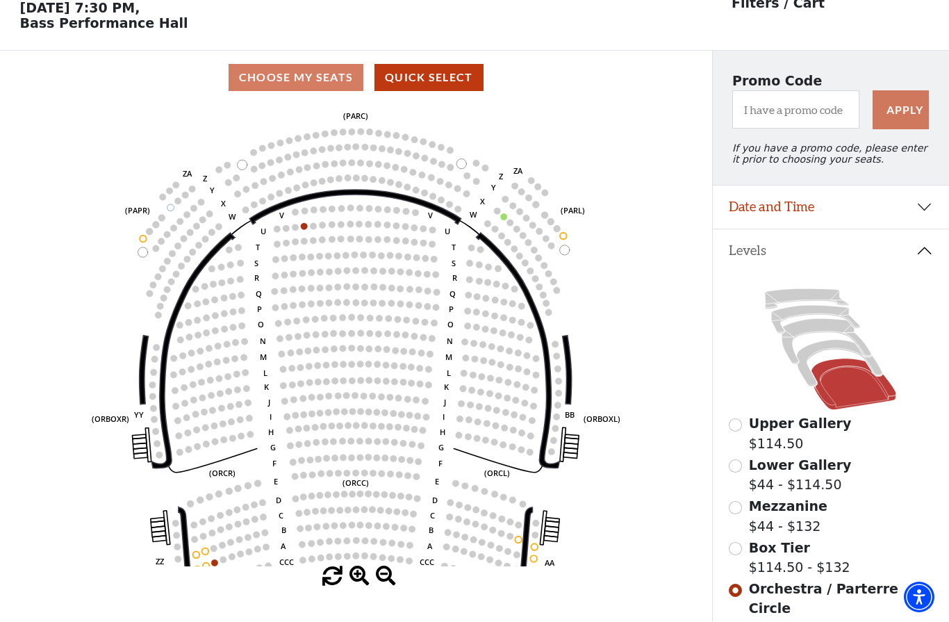
scroll to position [65, 0]
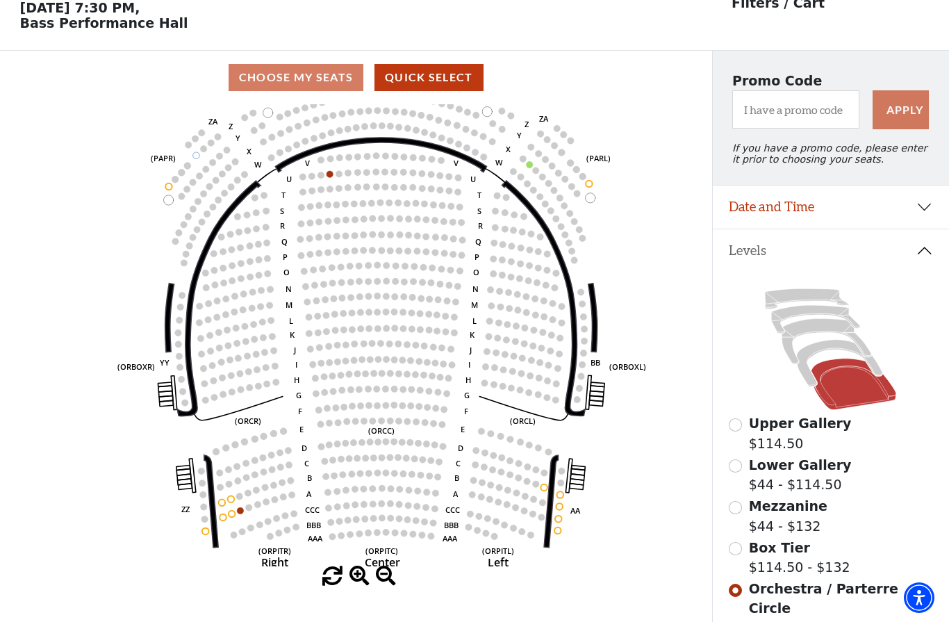
click at [824, 355] on icon at bounding box center [839, 363] width 85 height 47
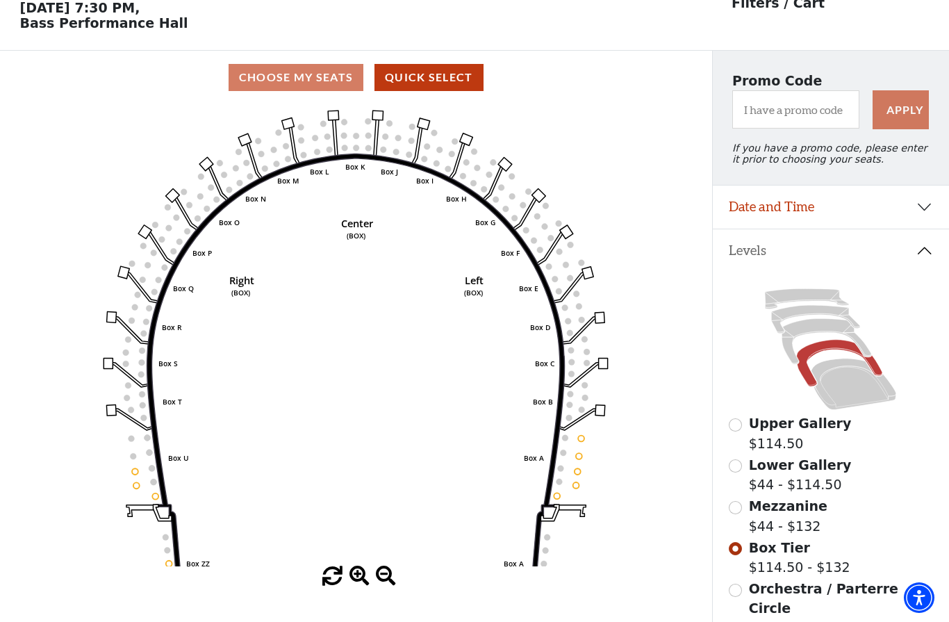
click at [813, 328] on icon at bounding box center [827, 342] width 90 height 46
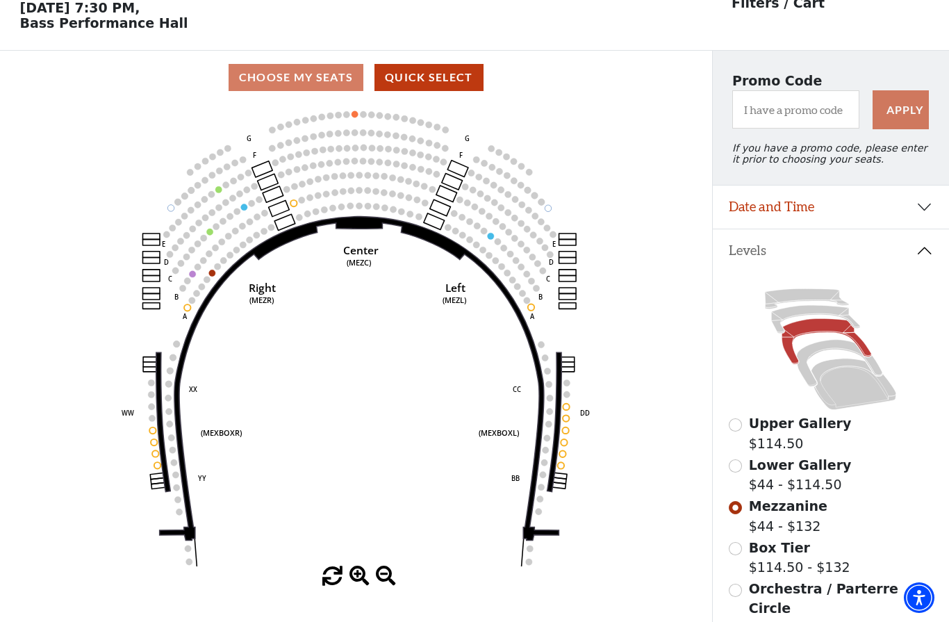
click at [497, 238] on icon "Center (MEZC) Right (MEZR) Left (MEZL) (MEXBOXR) (MEXBOXL) XX WW CC DD YY BB ZZ…" at bounding box center [355, 335] width 640 height 462
click at [493, 238] on circle at bounding box center [491, 236] width 6 height 6
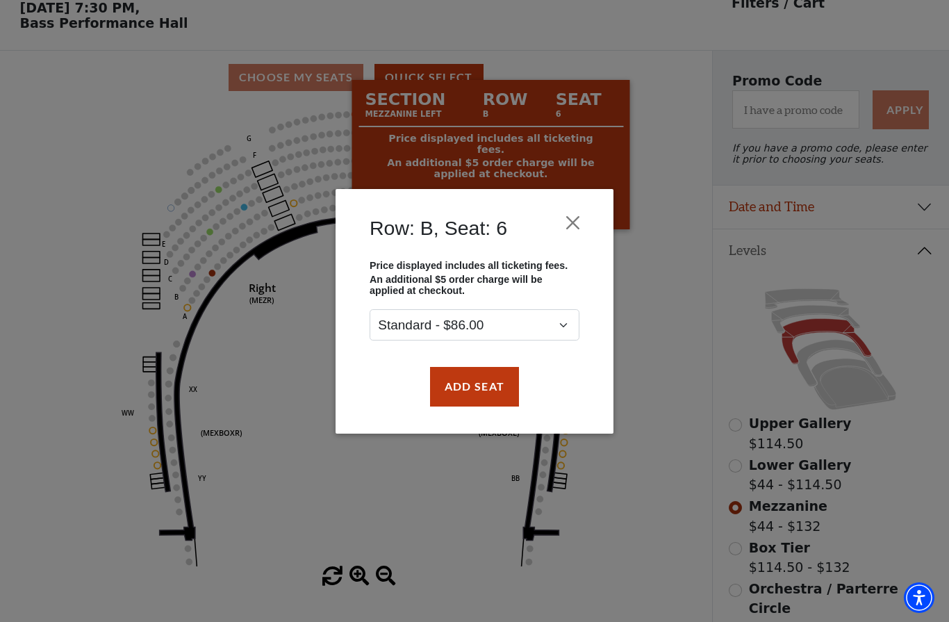
click at [142, 121] on div "Row: B, Seat: 6 Price displayed includes all ticketing fees. An additional $5 o…" at bounding box center [474, 311] width 949 height 622
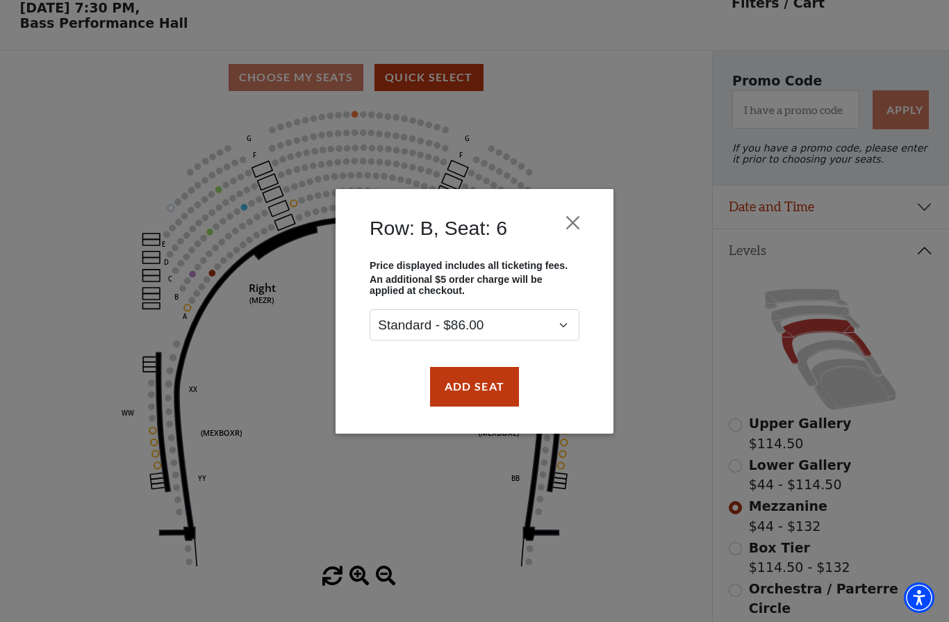
click at [579, 219] on button "Close" at bounding box center [573, 222] width 26 height 26
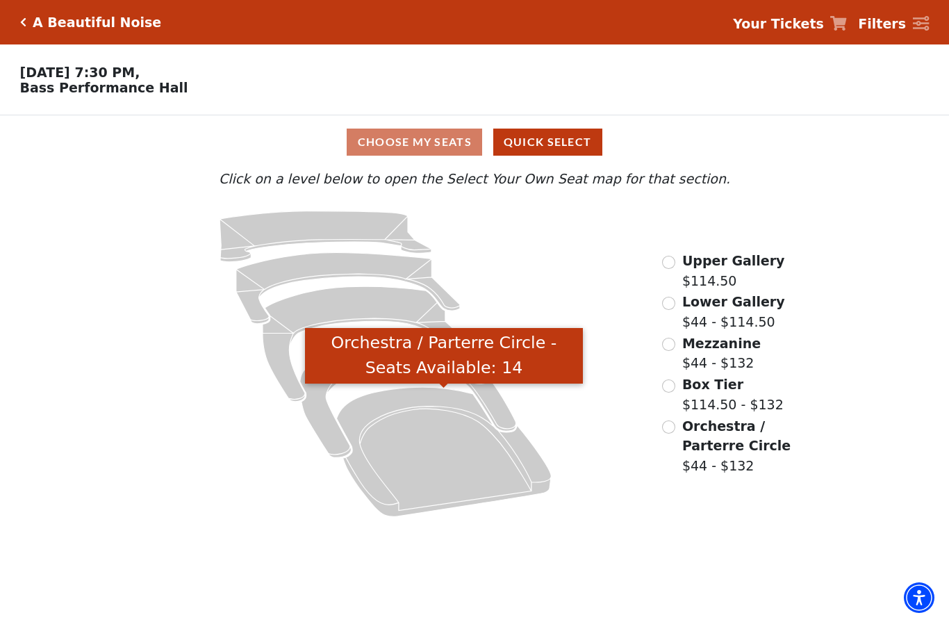
click at [445, 444] on icon "Orchestra / Parterre Circle - Seats Available: 14" at bounding box center [444, 451] width 215 height 129
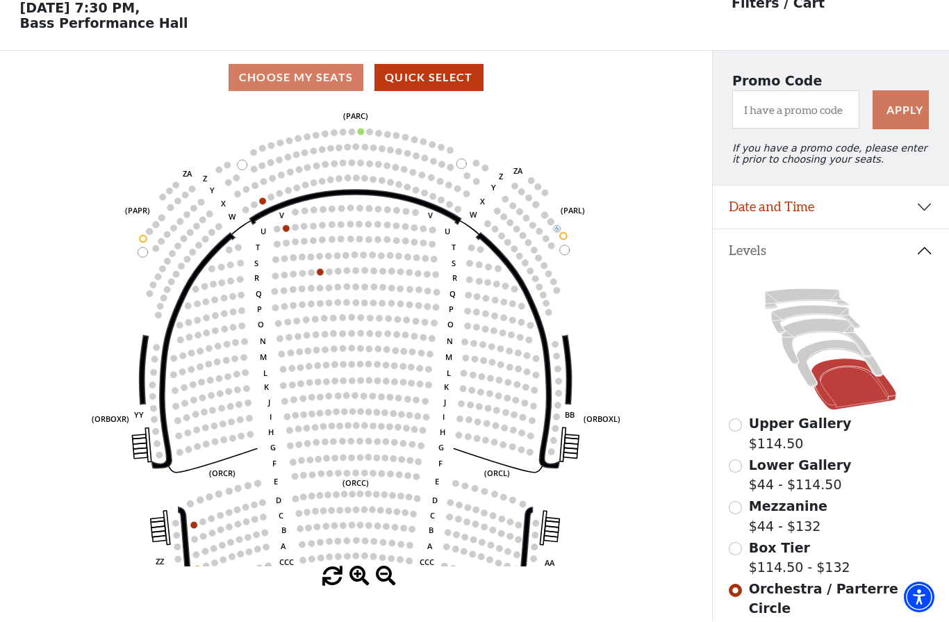
scroll to position [65, 0]
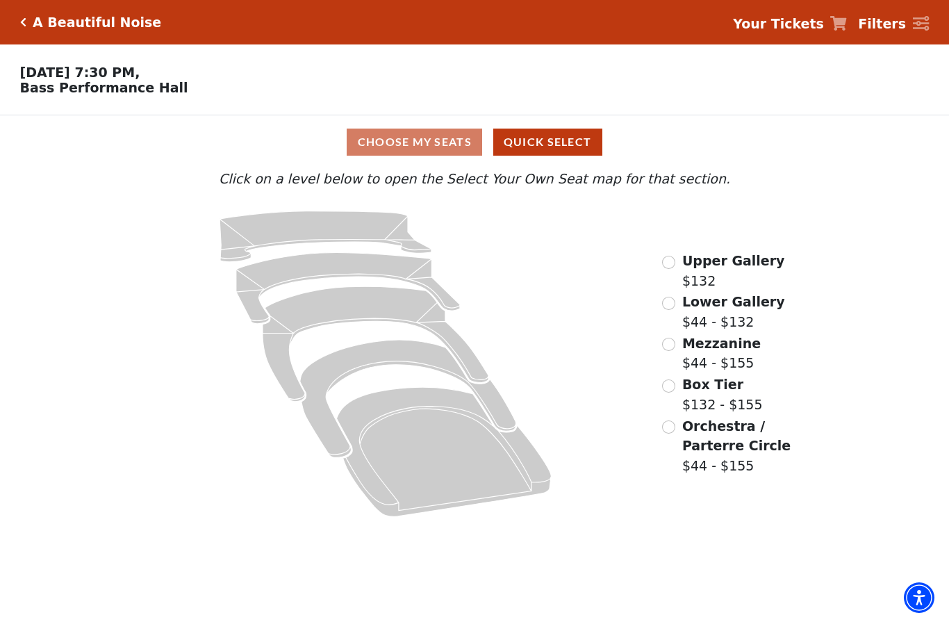
click at [424, 440] on icon at bounding box center [444, 451] width 215 height 129
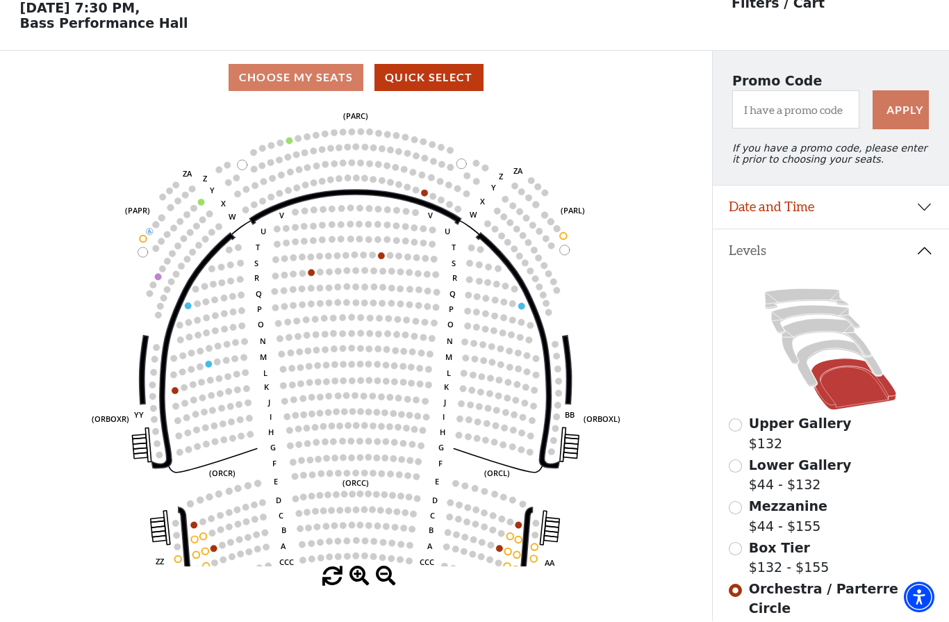
scroll to position [65, 0]
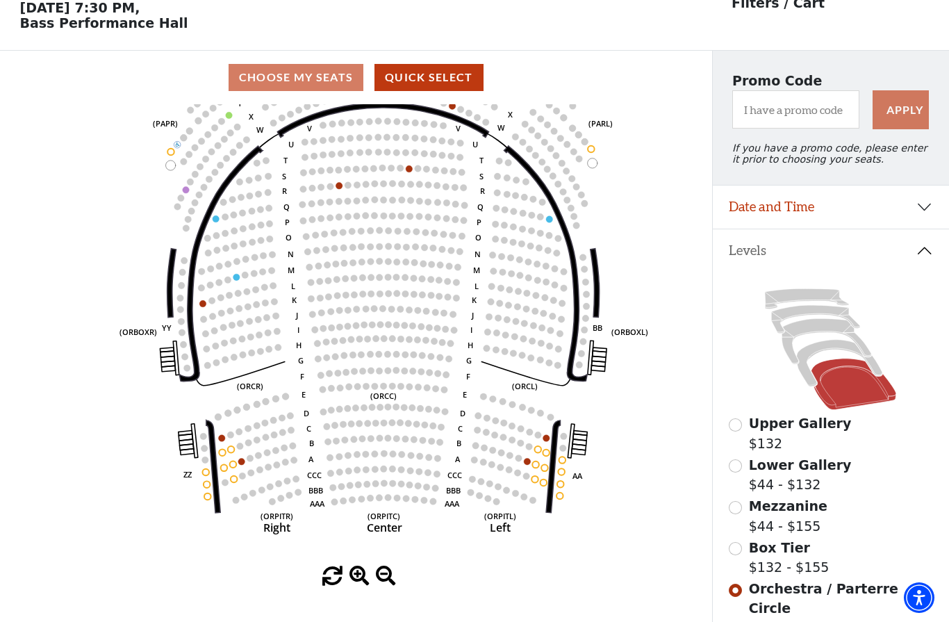
click at [648, 497] on icon "Left (ORPITL) Right (ORPITR) Center (ORPITC) ZZ AA YY BB ZA ZA (ORCL) (ORCR) (O…" at bounding box center [355, 335] width 640 height 462
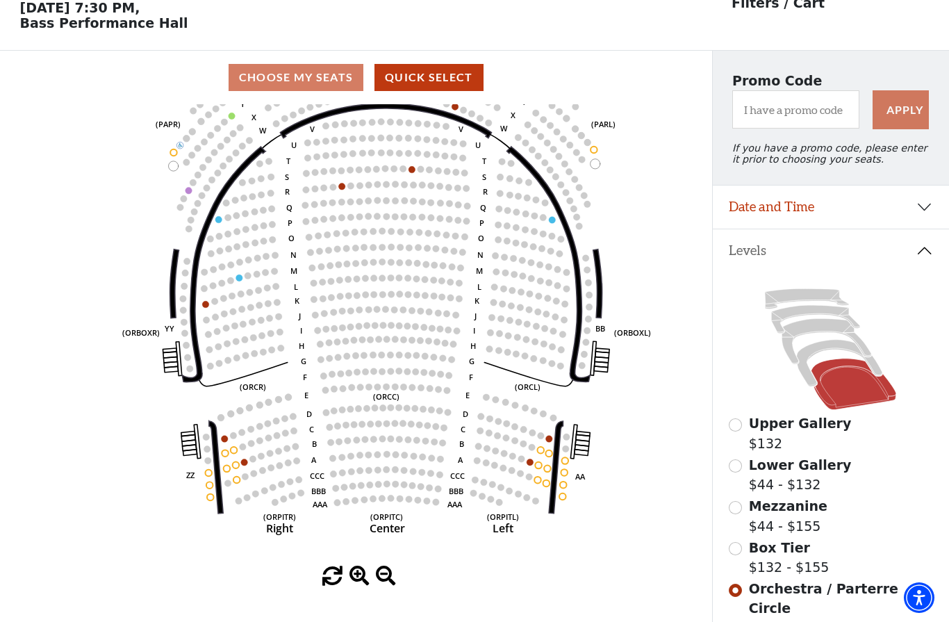
click at [817, 351] on icon at bounding box center [839, 363] width 85 height 47
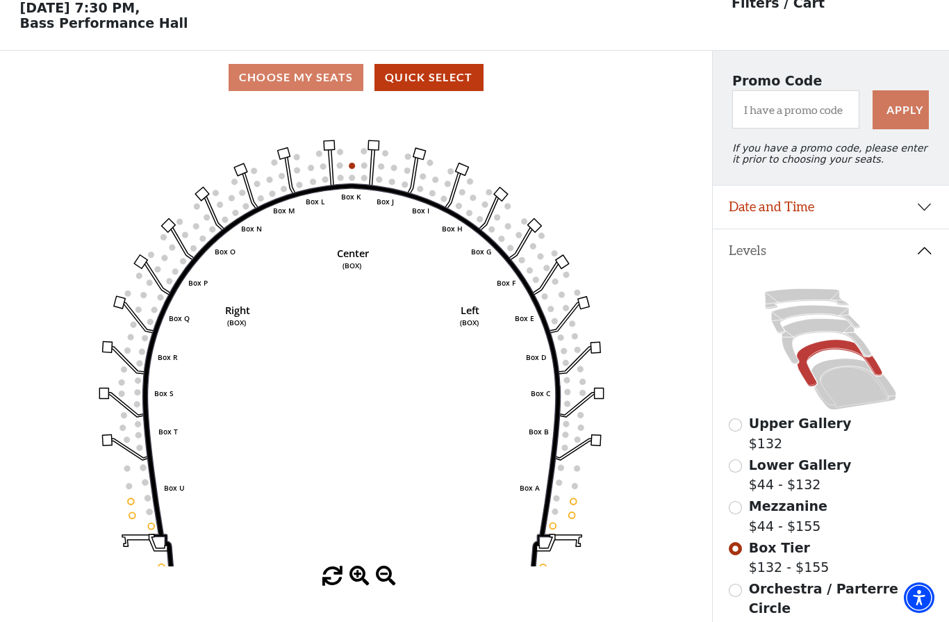
click at [845, 390] on icon at bounding box center [853, 383] width 85 height 51
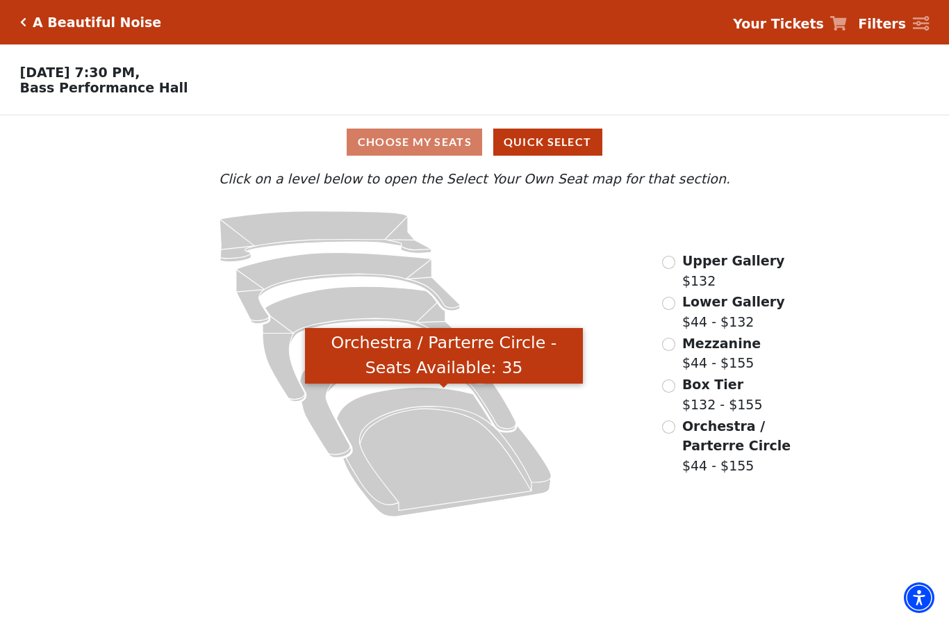
click at [438, 441] on icon "Orchestra / Parterre Circle - Seats Available: 35" at bounding box center [444, 451] width 215 height 129
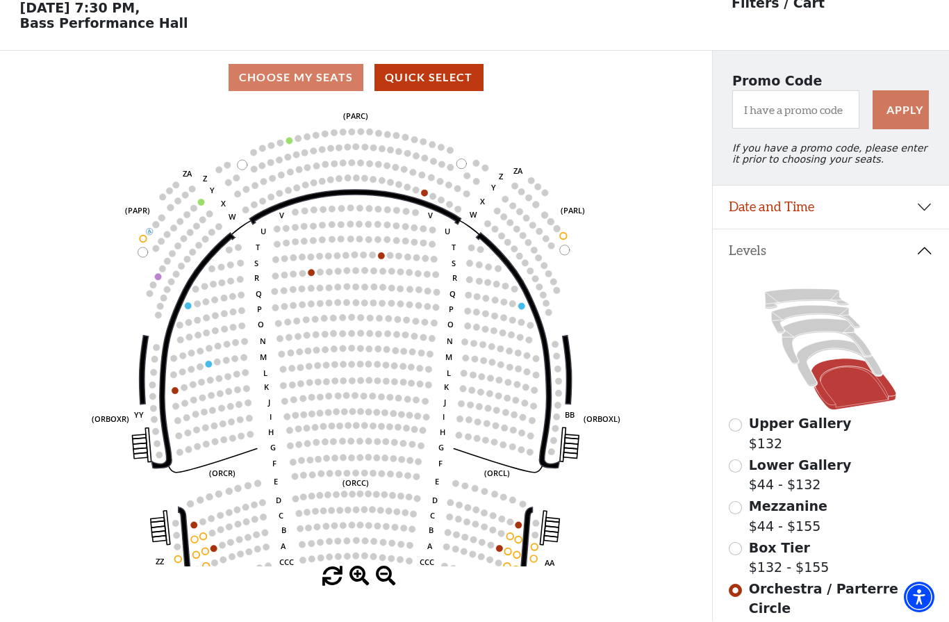
scroll to position [65, 0]
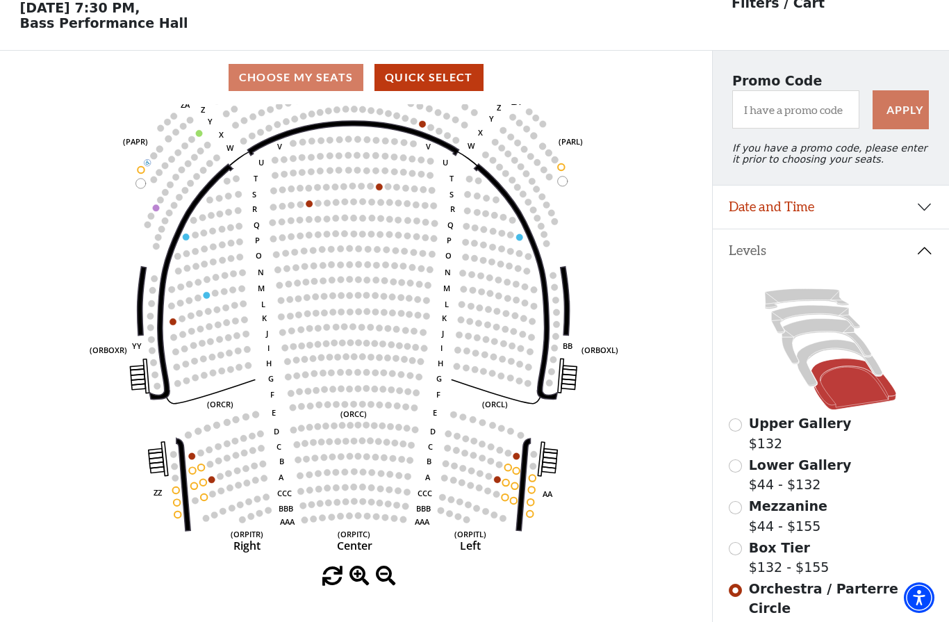
click at [825, 353] on icon at bounding box center [839, 363] width 85 height 47
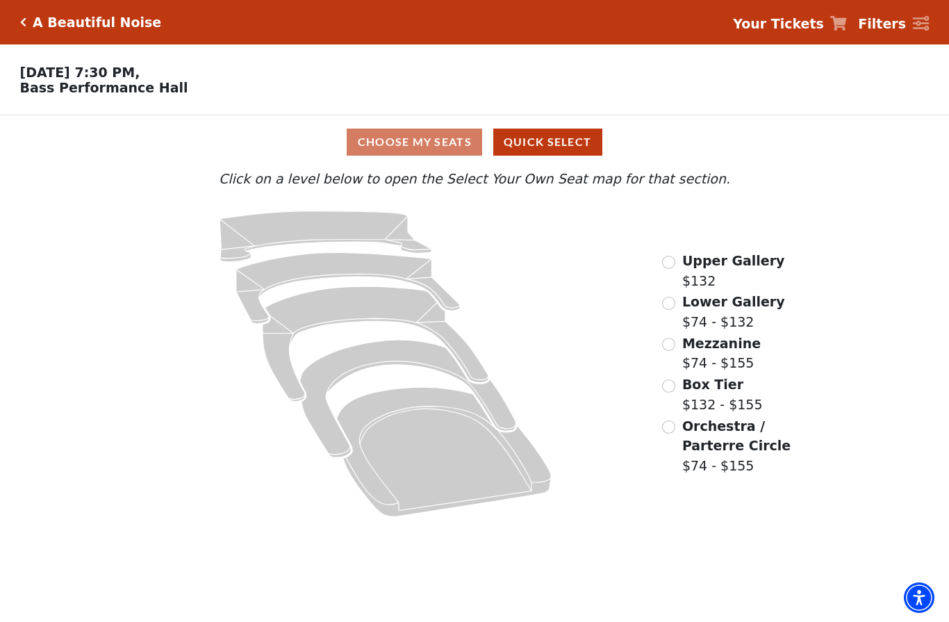
click at [426, 459] on icon at bounding box center [444, 451] width 215 height 129
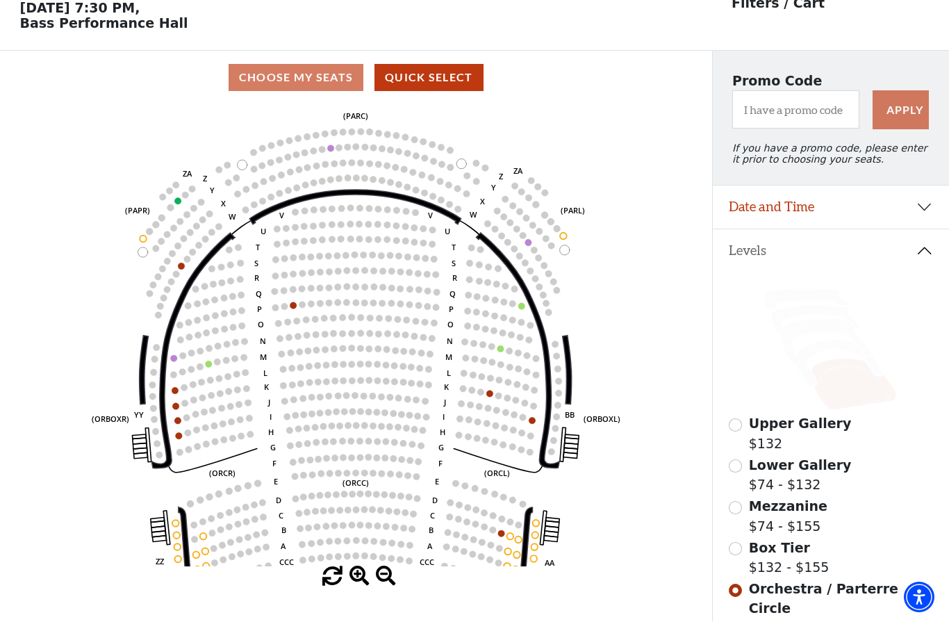
scroll to position [65, 0]
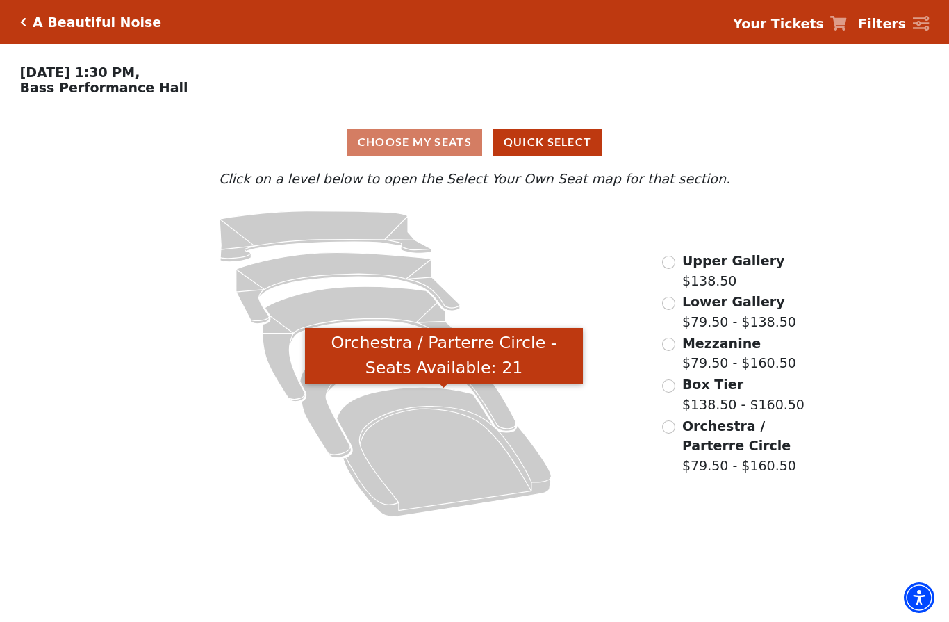
click at [438, 463] on icon "Orchestra / Parterre Circle - Seats Available: 21" at bounding box center [444, 451] width 215 height 129
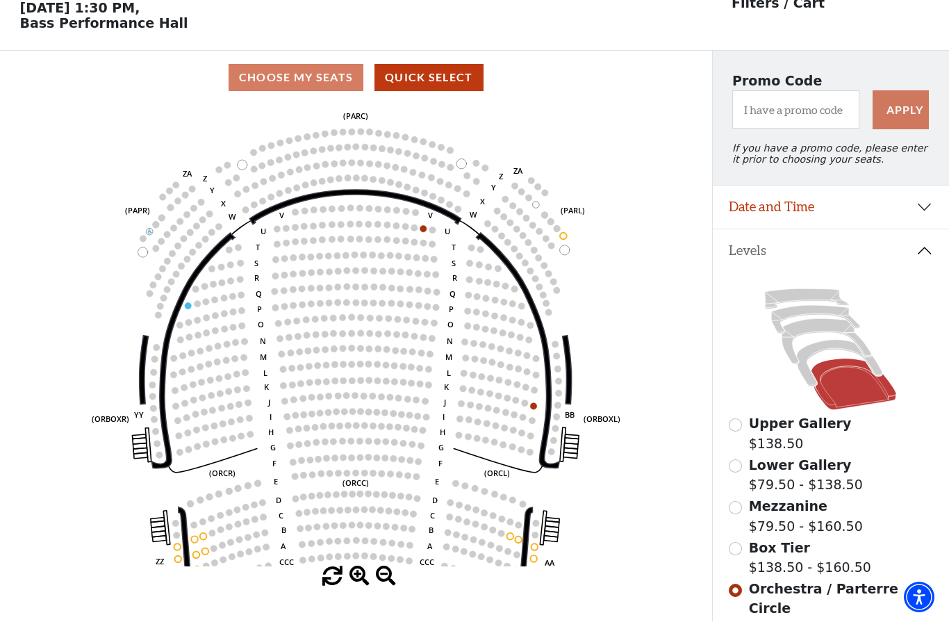
scroll to position [65, 0]
